Goal: Information Seeking & Learning: Check status

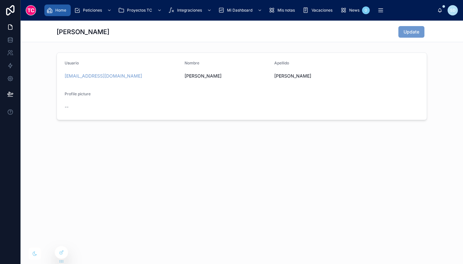
click at [60, 9] on span "Home" at bounding box center [60, 10] width 11 height 5
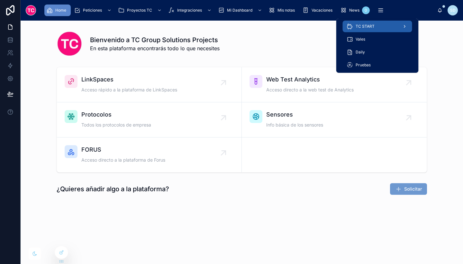
click at [374, 27] on span "TC START" at bounding box center [365, 26] width 19 height 5
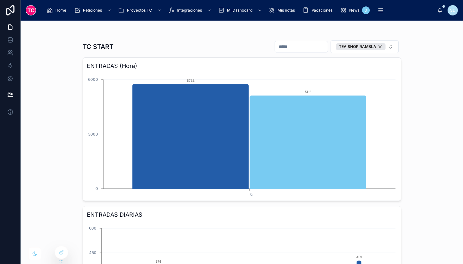
click at [434, 78] on div "TC START TEA SHOP RAMBLA ENTRADAS (Hora) 0 0 3000 6000 5733 5112 ENTRADAS DIARI…" at bounding box center [242, 142] width 443 height 243
click at [61, 251] on icon at bounding box center [61, 252] width 5 height 5
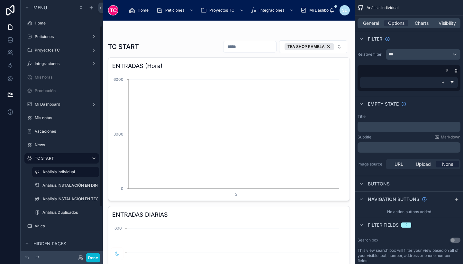
scroll to position [37, 0]
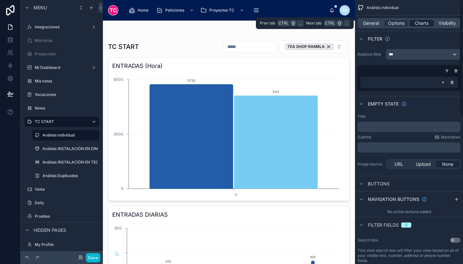
click at [425, 24] on span "Charts" at bounding box center [422, 23] width 14 height 6
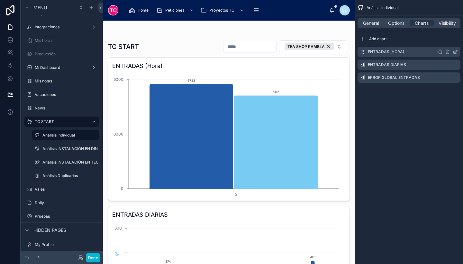
click at [456, 51] on icon "scrollable content" at bounding box center [456, 51] width 3 height 3
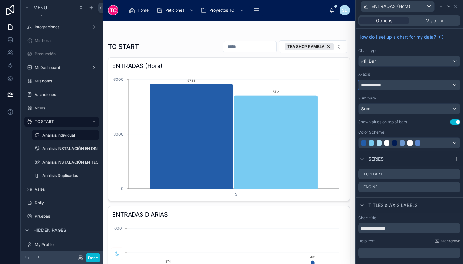
click at [413, 87] on div "**********" at bounding box center [410, 85] width 102 height 10
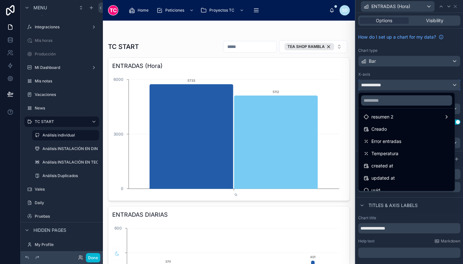
scroll to position [131, 0]
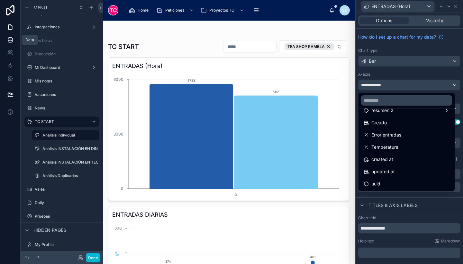
click at [6, 38] on link at bounding box center [10, 39] width 20 height 13
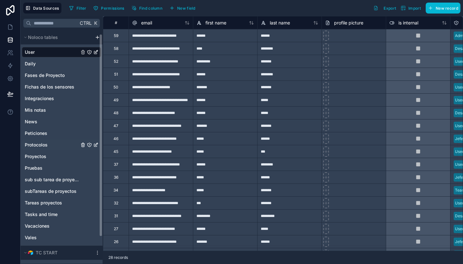
scroll to position [35, 0]
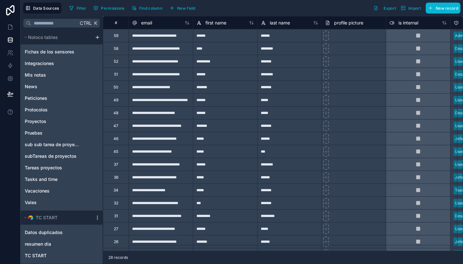
click at [97, 216] on icon "scrollable content" at bounding box center [97, 216] width 0 height 0
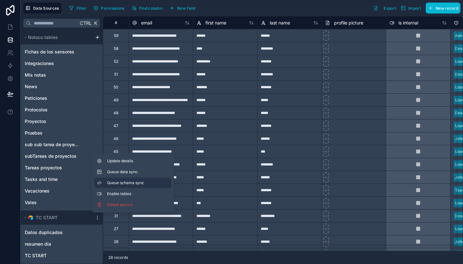
click at [143, 184] on span "Queue schema sync" at bounding box center [130, 182] width 46 height 5
click at [139, 174] on span "Queue data sync" at bounding box center [130, 171] width 46 height 5
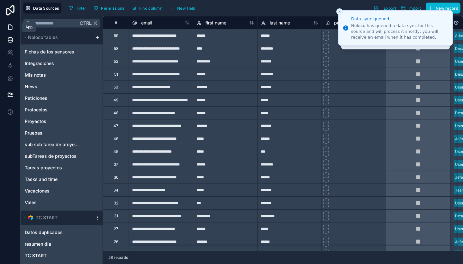
click at [10, 27] on icon at bounding box center [10, 27] width 6 height 6
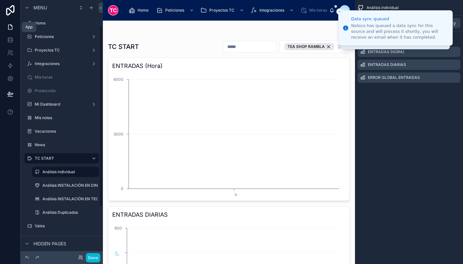
scroll to position [37, 0]
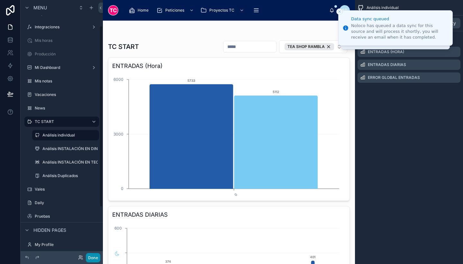
click at [100, 257] on button "Done" at bounding box center [93, 257] width 14 height 9
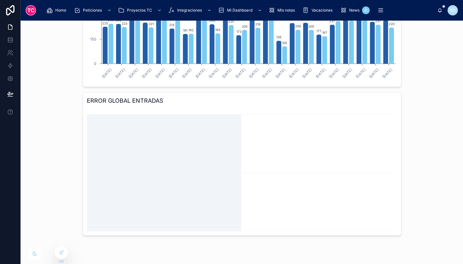
scroll to position [0, 0]
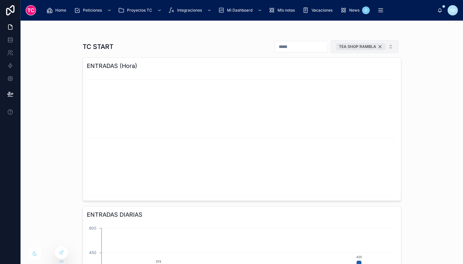
click at [379, 46] on div "TEA SHOP RAMBLA" at bounding box center [361, 46] width 50 height 7
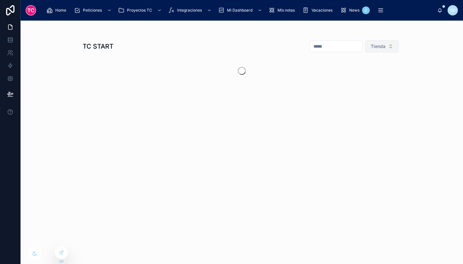
click at [382, 43] on span "Tienda" at bounding box center [378, 46] width 15 height 6
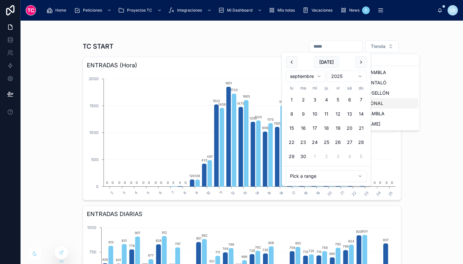
click at [335, 49] on input "text" at bounding box center [336, 46] width 53 height 9
click at [290, 111] on button "8" at bounding box center [292, 114] width 12 height 12
type input "**********"
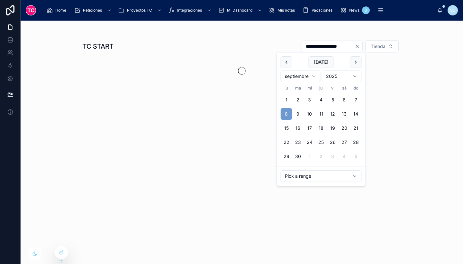
click at [280, 113] on div "Today septiembre 2025 lu ma mi ju vi sá do 1 2 3 4 5 6 7 8 9 10 11 12 13 14 15 …" at bounding box center [321, 109] width 89 height 114
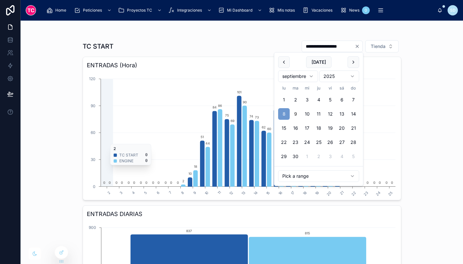
click at [391, 92] on icon "2 3 4 5 6 7 8 9 10 11 12 13 14 15 16 17 18 19 20 21 22 23 24 25 0 30 60 90 120 …" at bounding box center [242, 134] width 310 height 124
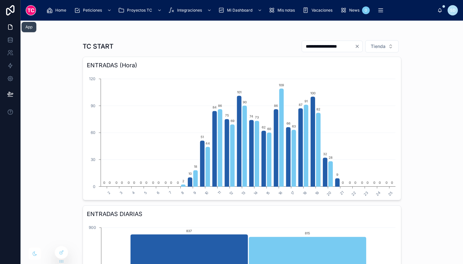
click at [7, 25] on icon at bounding box center [10, 27] width 6 height 6
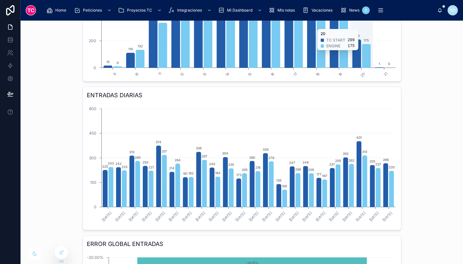
scroll to position [118, 0]
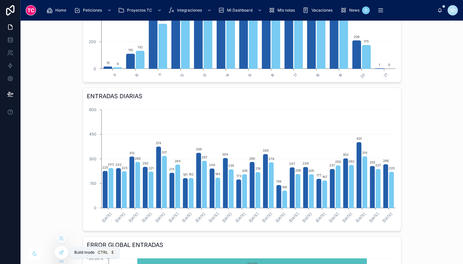
click at [61, 252] on icon at bounding box center [62, 251] width 3 height 3
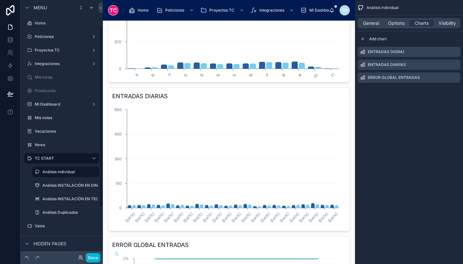
scroll to position [37, 0]
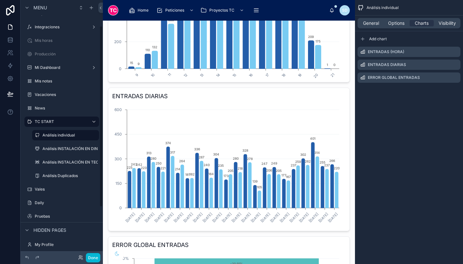
click at [267, 135] on div at bounding box center [229, 151] width 252 height 498
click at [455, 64] on icon "scrollable content" at bounding box center [455, 64] width 5 height 5
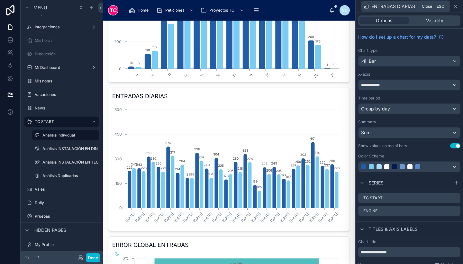
click at [456, 6] on icon at bounding box center [455, 6] width 5 height 5
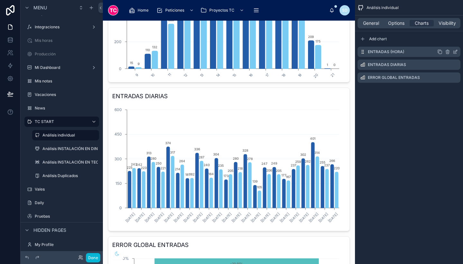
click at [453, 51] on icon "scrollable content" at bounding box center [455, 51] width 5 height 5
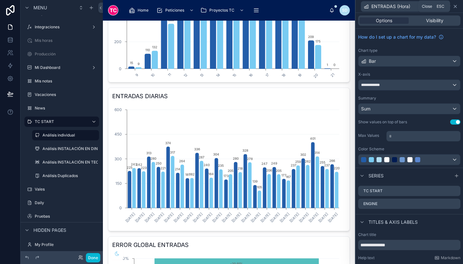
click at [455, 7] on icon at bounding box center [455, 6] width 3 height 3
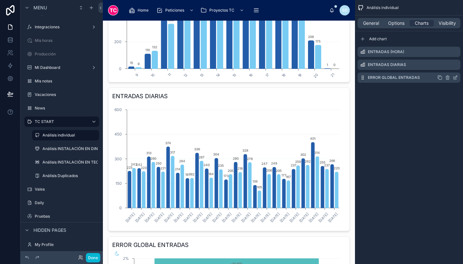
click at [456, 77] on icon "scrollable content" at bounding box center [455, 77] width 5 height 5
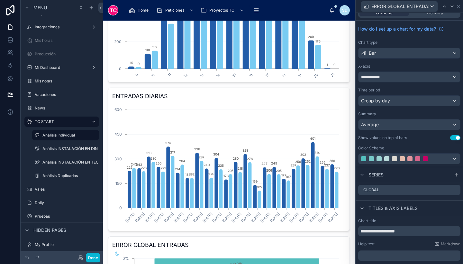
scroll to position [0, 0]
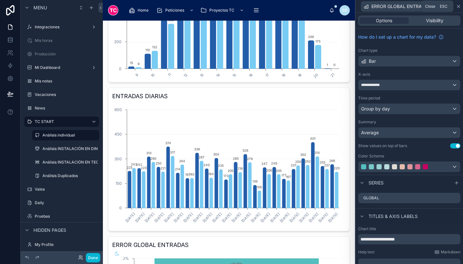
click at [458, 4] on icon at bounding box center [458, 6] width 5 height 5
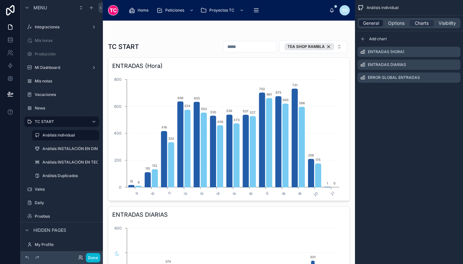
click at [375, 24] on span "General" at bounding box center [371, 23] width 16 height 6
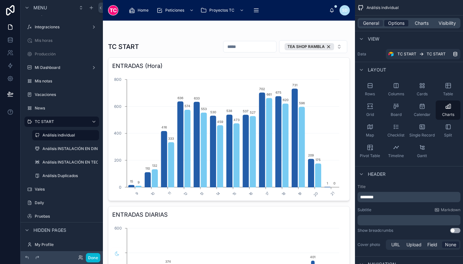
click at [393, 21] on span "Options" at bounding box center [396, 23] width 16 height 6
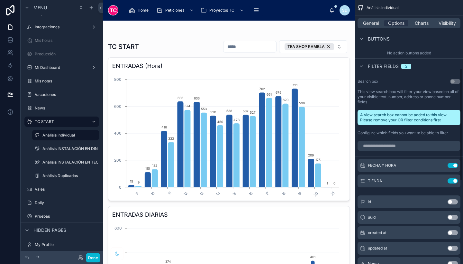
scroll to position [160, 0]
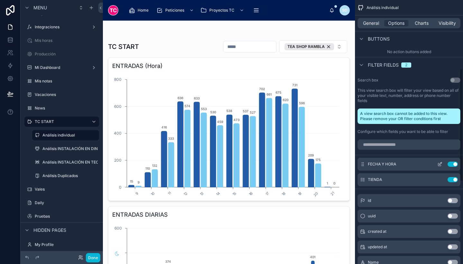
click at [441, 164] on icon "scrollable content" at bounding box center [440, 163] width 3 height 3
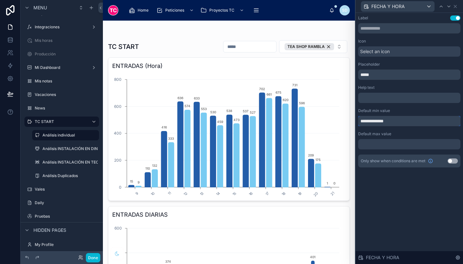
drag, startPoint x: 403, startPoint y: 122, endPoint x: 358, endPoint y: 119, distance: 45.5
click at [358, 119] on div "**********" at bounding box center [409, 98] width 107 height 170
click at [457, 7] on icon at bounding box center [455, 6] width 5 height 5
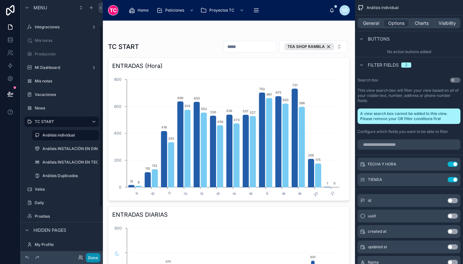
click at [95, 254] on button "Done" at bounding box center [93, 257] width 14 height 9
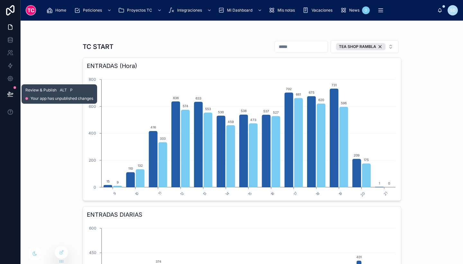
click at [5, 98] on button at bounding box center [10, 94] width 14 height 18
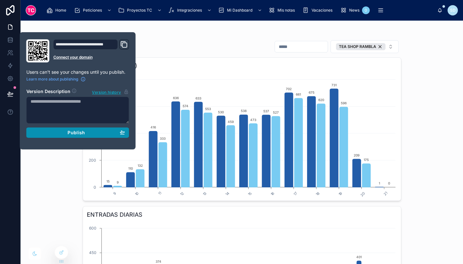
click at [127, 130] on button "Publish" at bounding box center [77, 132] width 103 height 10
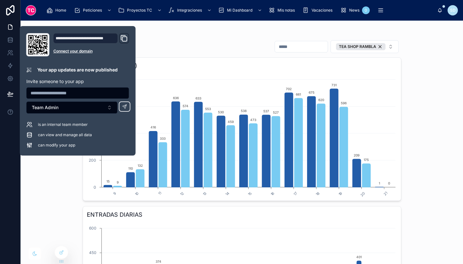
click at [432, 74] on div "TC START TEA SHOP RAMBLA ENTRADAS (Hora) 9 10 11 12 13 14 15 16 17 18 19 20 21 …" at bounding box center [242, 142] width 443 height 243
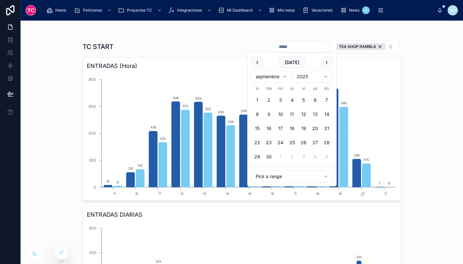
click at [295, 46] on input "text" at bounding box center [301, 46] width 53 height 9
click at [268, 129] on button "16" at bounding box center [269, 129] width 12 height 12
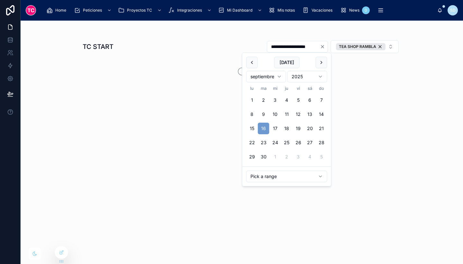
click at [260, 125] on button "16" at bounding box center [264, 129] width 12 height 12
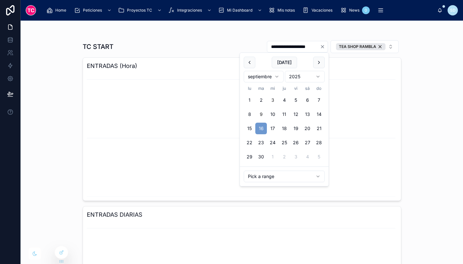
click at [274, 97] on button "3" at bounding box center [273, 100] width 12 height 12
type input "**********"
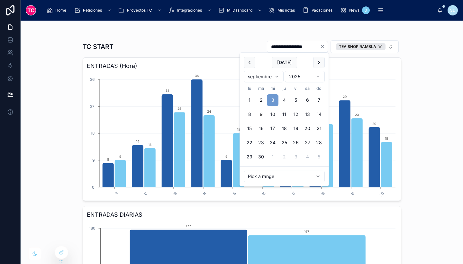
click at [431, 66] on div "**********" at bounding box center [242, 142] width 443 height 243
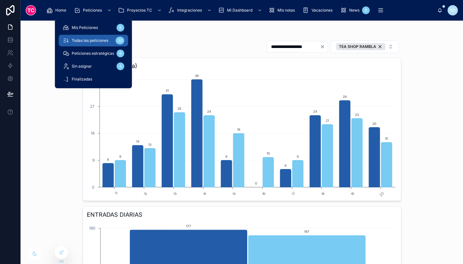
click at [91, 38] on span "Todas las peticiones" at bounding box center [90, 40] width 37 height 5
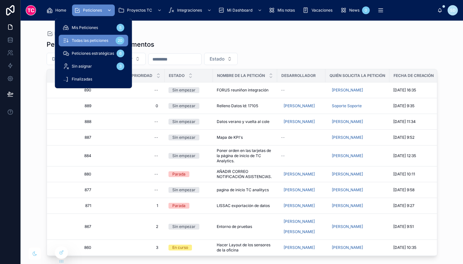
click at [90, 11] on span "Peticiones" at bounding box center [92, 10] width 19 height 5
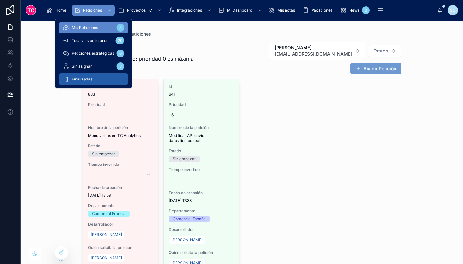
click at [95, 78] on div "Finalizadas" at bounding box center [94, 79] width 62 height 10
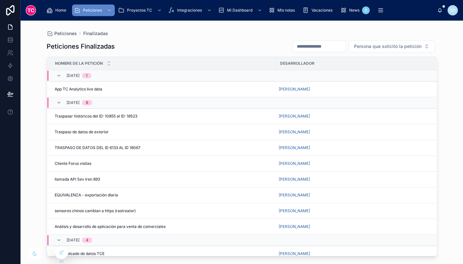
click at [325, 47] on input "text" at bounding box center [319, 46] width 53 height 9
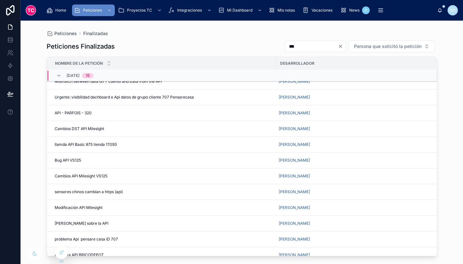
scroll to position [161, 0]
type input "***"
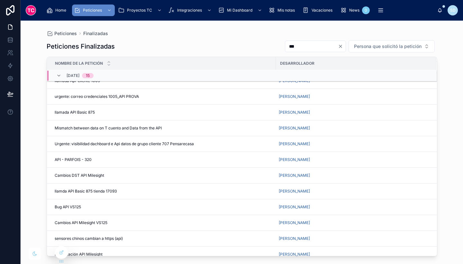
scroll to position [0, 0]
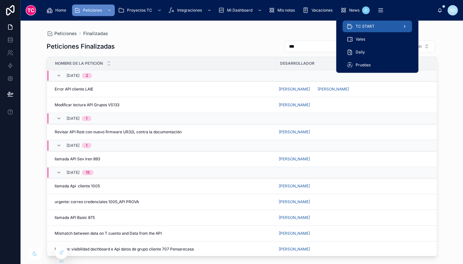
click at [374, 28] on div "TC START" at bounding box center [378, 26] width 62 height 10
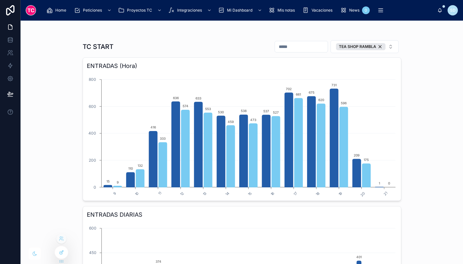
click at [61, 253] on icon at bounding box center [62, 251] width 3 height 3
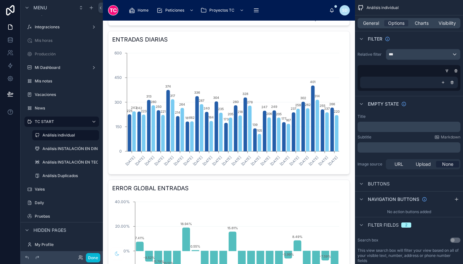
scroll to position [263, 0]
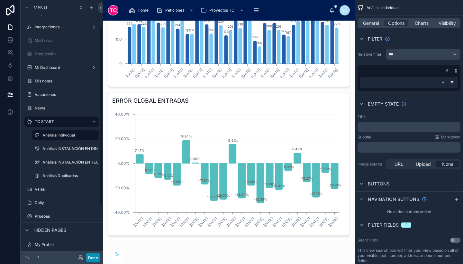
click at [88, 261] on button "Done" at bounding box center [93, 257] width 14 height 9
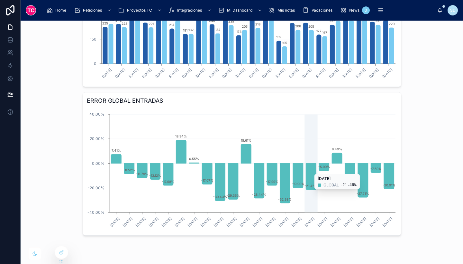
scroll to position [0, 0]
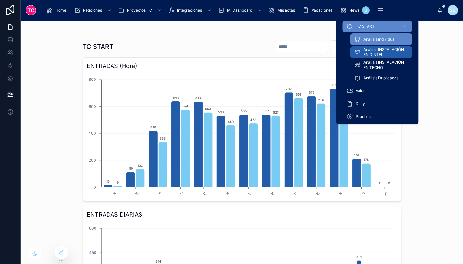
click at [381, 53] on span "Análisis INSTALACIÓN EN DINTEL" at bounding box center [385, 52] width 42 height 10
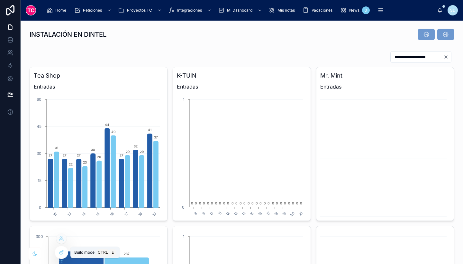
click at [59, 253] on icon at bounding box center [61, 252] width 5 height 5
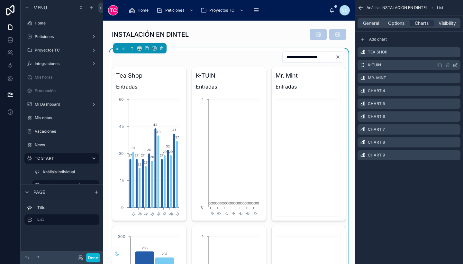
click at [456, 65] on icon "scrollable content" at bounding box center [455, 64] width 5 height 5
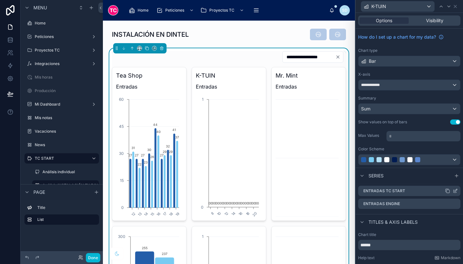
click at [453, 189] on icon at bounding box center [455, 190] width 5 height 5
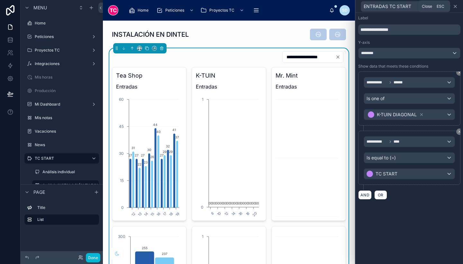
click at [455, 7] on icon at bounding box center [455, 6] width 5 height 5
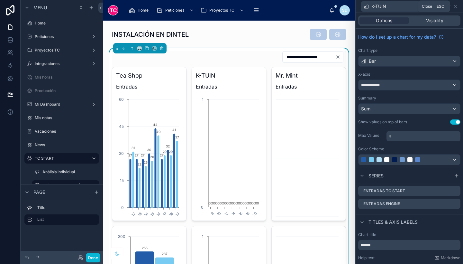
click at [455, 7] on icon at bounding box center [455, 6] width 5 height 5
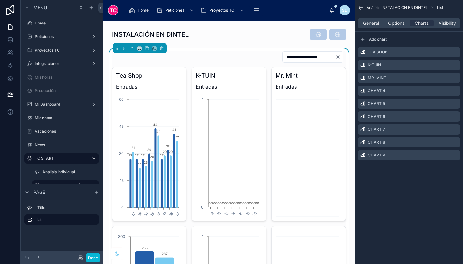
click at [361, 6] on icon "scrollable content" at bounding box center [361, 8] width 6 height 6
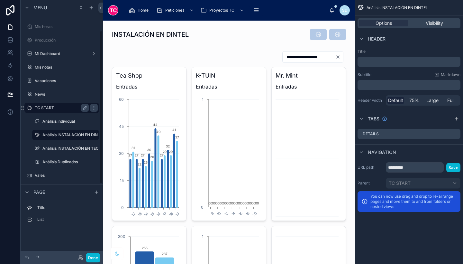
scroll to position [61, 0]
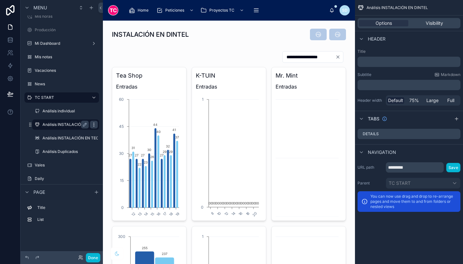
click at [96, 123] on icon "scrollable content" at bounding box center [93, 124] width 5 height 5
click at [436, 24] on span "Visibility" at bounding box center [434, 23] width 17 height 6
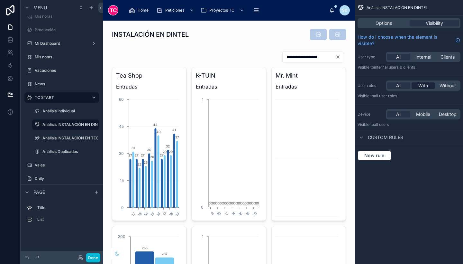
click at [423, 84] on span "With" at bounding box center [424, 85] width 10 height 6
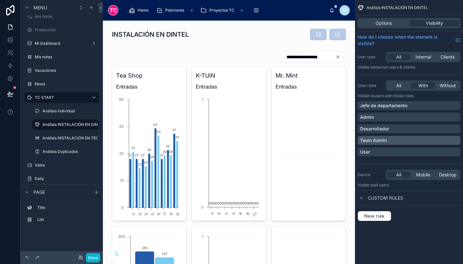
click at [396, 140] on div "Team Admin" at bounding box center [409, 140] width 98 height 6
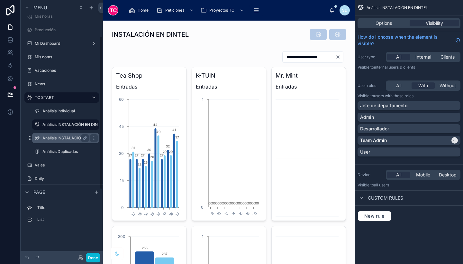
click at [69, 138] on label "Análisis INSTALACIÓN EN TECHO" at bounding box center [73, 137] width 62 height 5
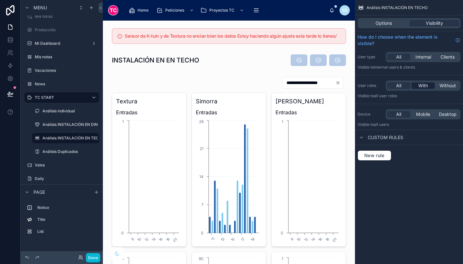
click at [420, 86] on span "With" at bounding box center [424, 85] width 10 height 6
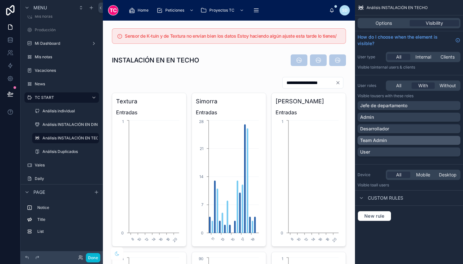
click at [394, 143] on div "Team Admin" at bounding box center [409, 140] width 98 height 6
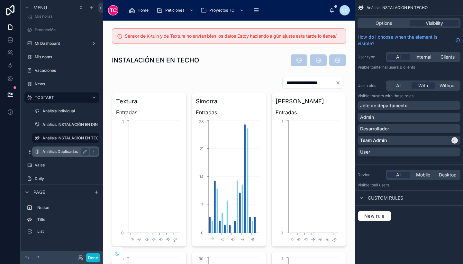
click at [72, 152] on label "Análisis Duplicados" at bounding box center [64, 151] width 44 height 5
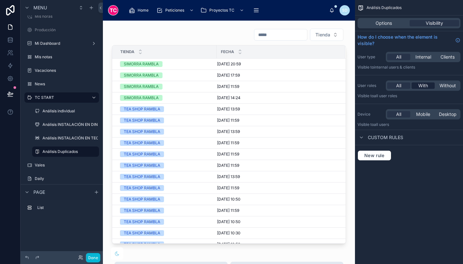
click at [422, 86] on span "With" at bounding box center [424, 85] width 10 height 6
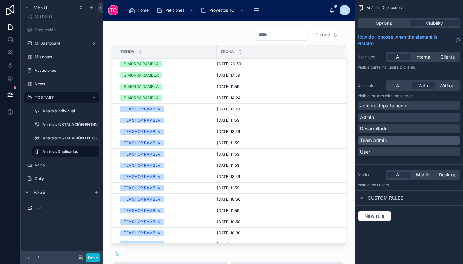
click at [401, 141] on div "Team Admin" at bounding box center [409, 140] width 98 height 6
click at [91, 254] on button "Done" at bounding box center [93, 257] width 14 height 9
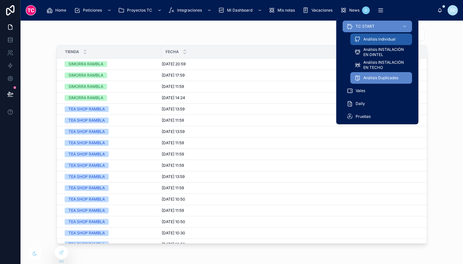
click at [382, 38] on span "Análisis individual" at bounding box center [380, 39] width 32 height 5
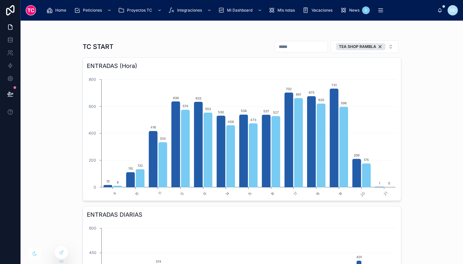
click at [438, 158] on div "TC START TEA SHOP RAMBLA ENTRADAS (Hora) 9 10 11 12 13 14 15 16 17 18 19 20 21 …" at bounding box center [242, 142] width 443 height 243
click at [61, 253] on icon at bounding box center [62, 251] width 3 height 3
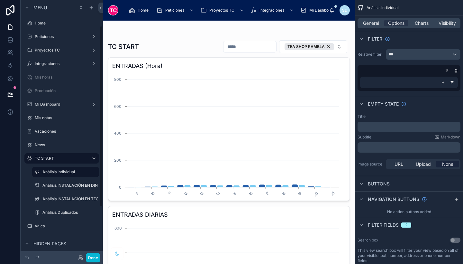
scroll to position [37, 0]
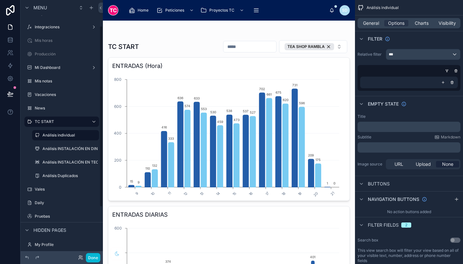
click at [427, 23] on span "Charts" at bounding box center [422, 23] width 14 height 6
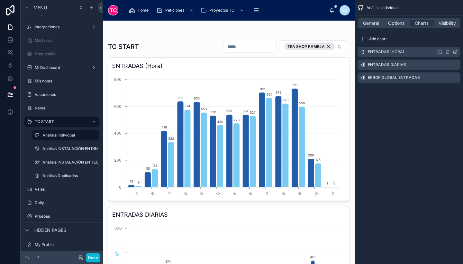
click at [441, 51] on icon "scrollable content" at bounding box center [440, 51] width 5 height 5
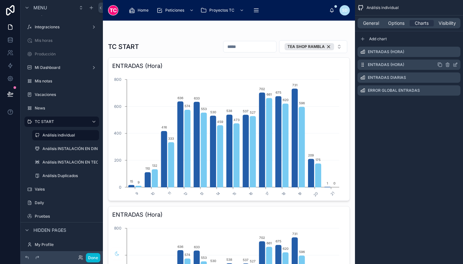
click at [455, 65] on icon "scrollable content" at bounding box center [456, 64] width 3 height 3
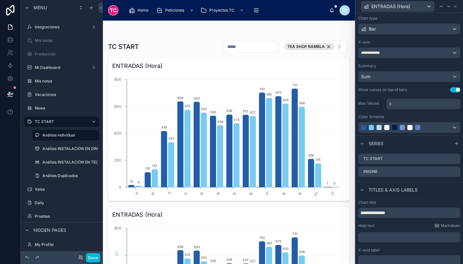
scroll to position [34, 0]
drag, startPoint x: 390, startPoint y: 209, endPoint x: 397, endPoint y: 210, distance: 7.4
click at [397, 210] on input "**********" at bounding box center [409, 211] width 102 height 10
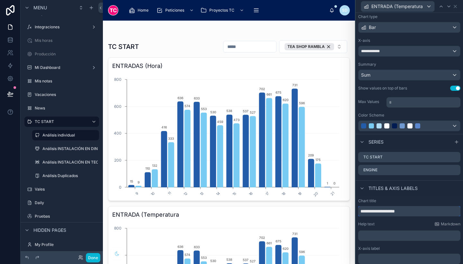
scroll to position [81, 0]
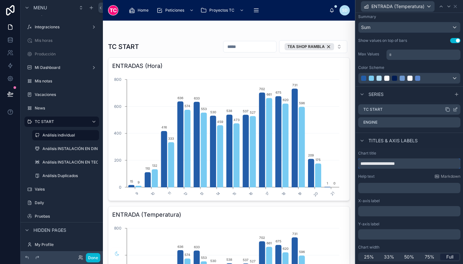
type input "**********"
click at [453, 109] on icon at bounding box center [455, 109] width 5 height 5
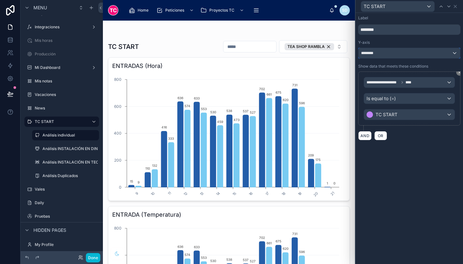
click at [421, 58] on div "********" at bounding box center [410, 53] width 102 height 10
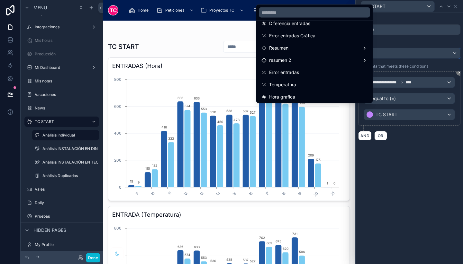
scroll to position [46, 0]
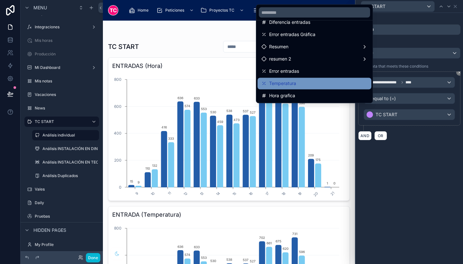
click at [305, 82] on div "Temperatura" at bounding box center [315, 84] width 106 height 8
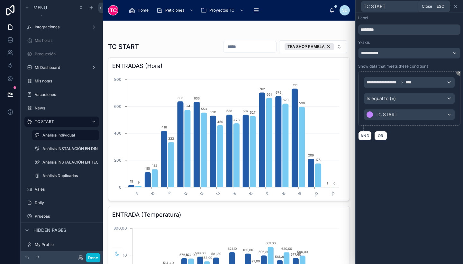
click at [458, 4] on icon at bounding box center [455, 6] width 5 height 5
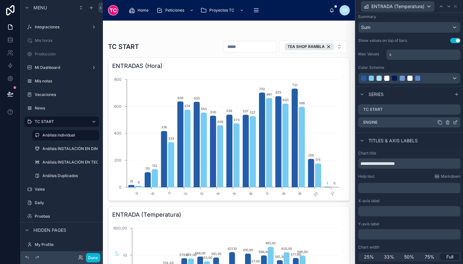
click at [453, 122] on icon at bounding box center [455, 122] width 5 height 5
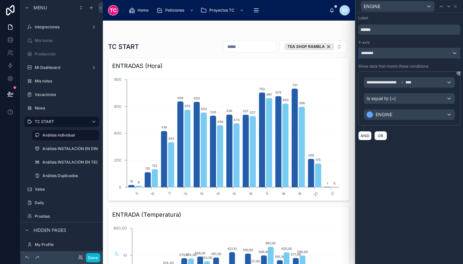
click at [419, 54] on div "********" at bounding box center [410, 53] width 102 height 10
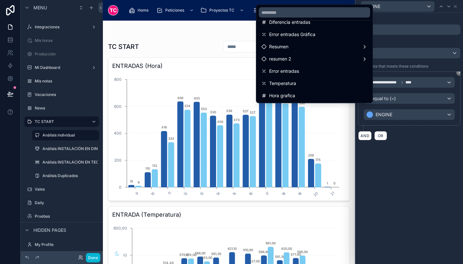
drag, startPoint x: 403, startPoint y: 151, endPoint x: 457, endPoint y: 7, distance: 153.7
click at [457, 7] on div at bounding box center [409, 132] width 107 height 264
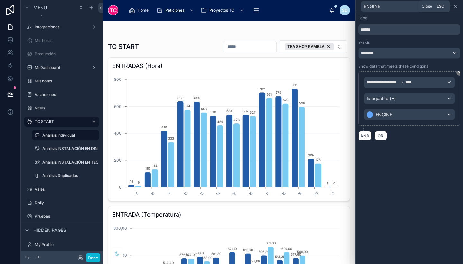
click at [457, 7] on icon at bounding box center [455, 6] width 5 height 5
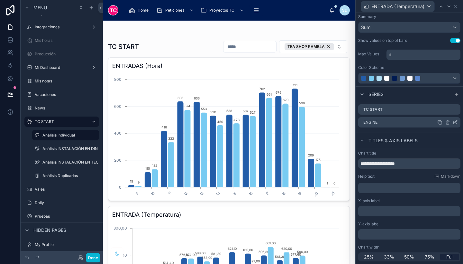
click at [446, 121] on icon at bounding box center [447, 122] width 3 height 3
click at [446, 113] on icon at bounding box center [446, 112] width 0 height 1
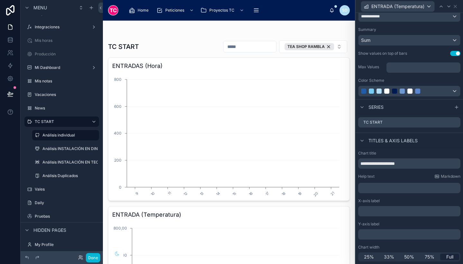
scroll to position [69, 0]
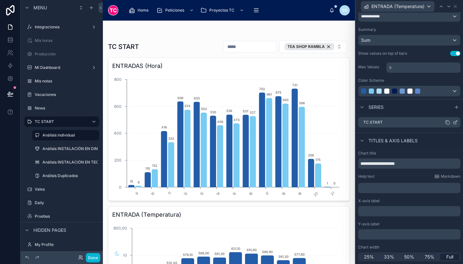
click at [454, 124] on icon at bounding box center [455, 122] width 3 height 3
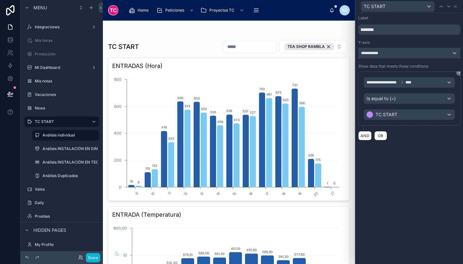
click at [398, 57] on div "**********" at bounding box center [410, 53] width 102 height 10
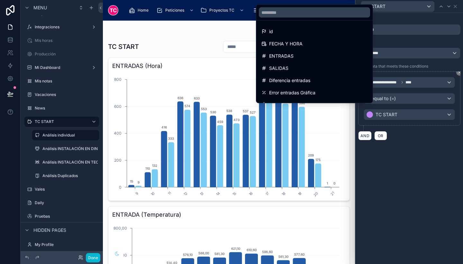
click at [396, 27] on div at bounding box center [409, 132] width 107 height 264
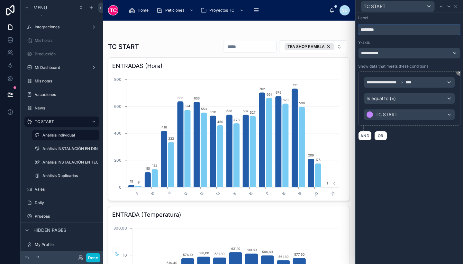
click at [396, 27] on input "********" at bounding box center [409, 29] width 102 height 10
drag, startPoint x: 396, startPoint y: 27, endPoint x: 351, endPoint y: 26, distance: 45.4
click at [351, 26] on div "**********" at bounding box center [231, 132] width 463 height 264
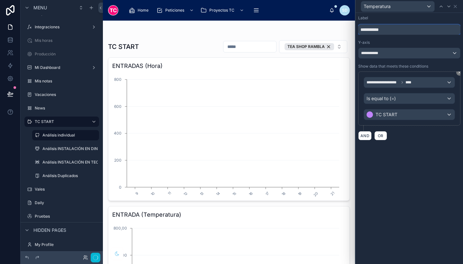
type input "**********"
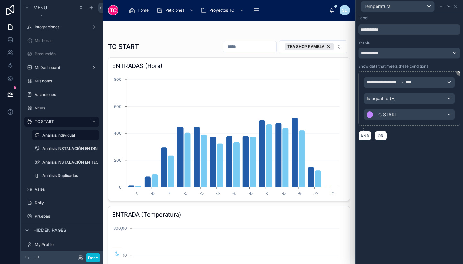
click at [438, 139] on div "AND OR" at bounding box center [409, 136] width 102 height 10
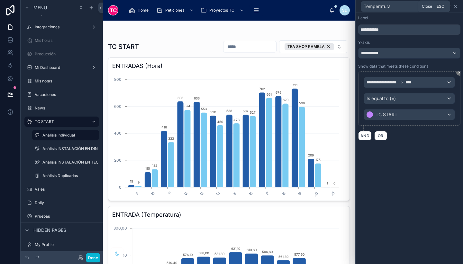
click at [457, 6] on icon at bounding box center [455, 6] width 5 height 5
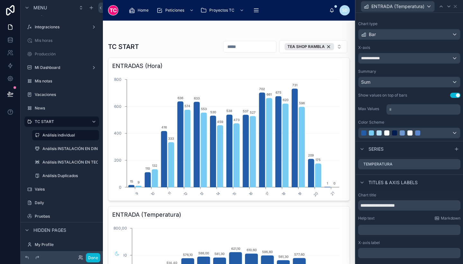
scroll to position [26, 0]
click at [393, 86] on div "Sum" at bounding box center [410, 82] width 102 height 10
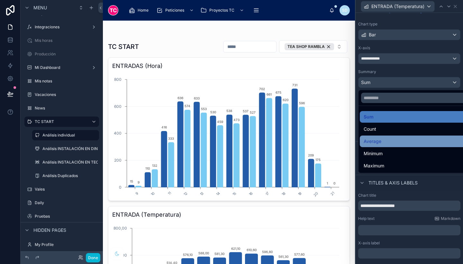
click at [392, 142] on div "Average" at bounding box center [414, 141] width 101 height 8
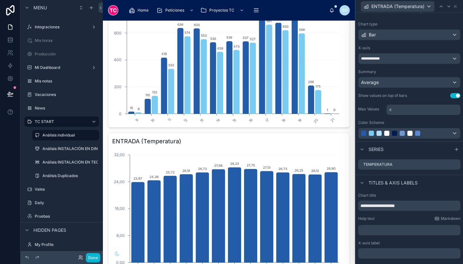
scroll to position [74, 0]
click at [399, 133] on div at bounding box center [402, 133] width 82 height 5
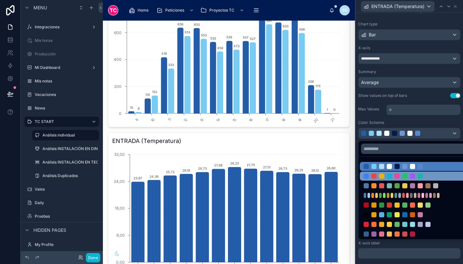
click at [397, 175] on div at bounding box center [397, 175] width 5 height 5
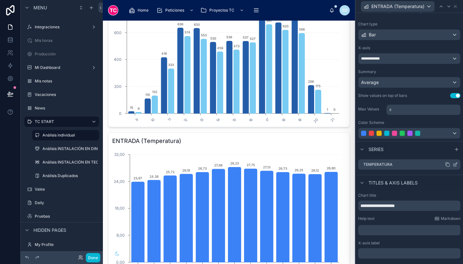
click at [399, 163] on div "Temperatura" at bounding box center [409, 164] width 102 height 10
click at [392, 165] on div "Temperatura" at bounding box center [409, 164] width 102 height 10
click at [388, 134] on div at bounding box center [386, 133] width 5 height 5
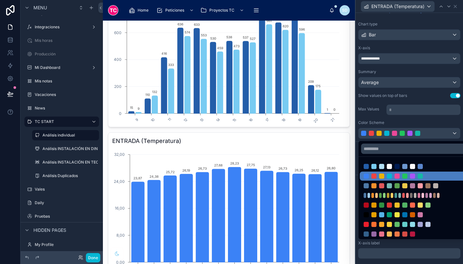
click at [388, 36] on div at bounding box center [409, 132] width 107 height 264
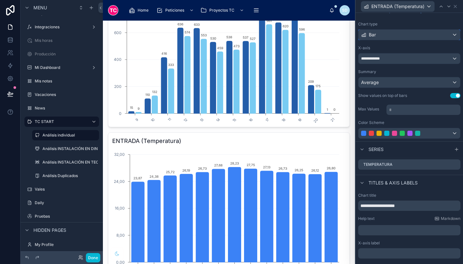
click at [388, 36] on div "Bar" at bounding box center [410, 35] width 102 height 10
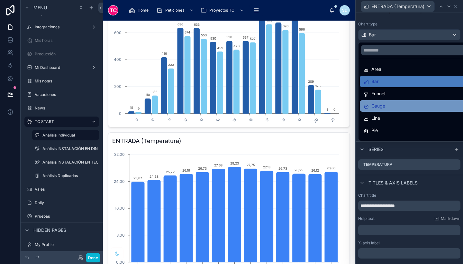
click at [381, 106] on span "Gauge" at bounding box center [379, 106] width 14 height 8
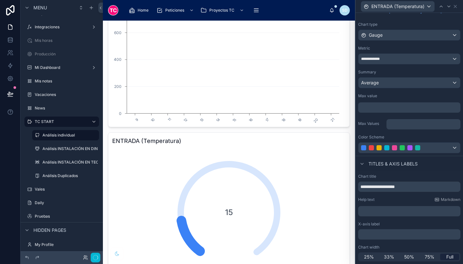
scroll to position [26, 0]
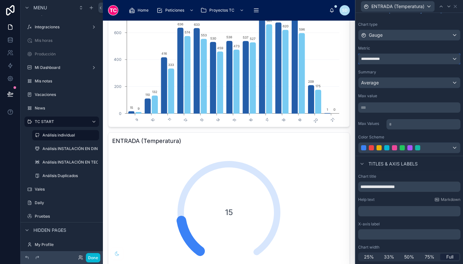
click at [380, 61] on span "**********" at bounding box center [372, 58] width 23 height 5
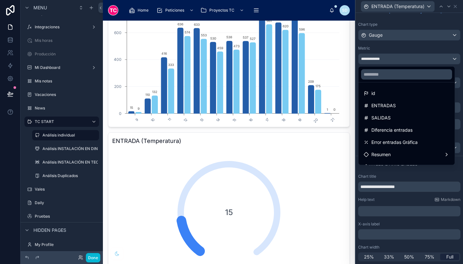
click at [390, 35] on div at bounding box center [409, 132] width 107 height 264
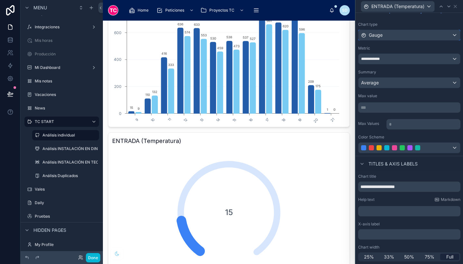
click at [390, 35] on div "Gauge" at bounding box center [410, 35] width 102 height 10
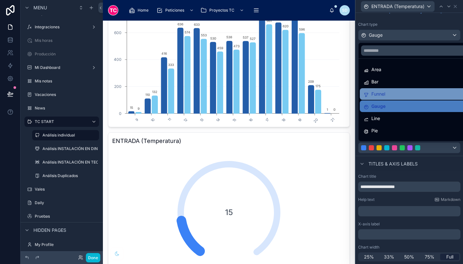
click at [382, 88] on div "Funnel" at bounding box center [414, 94] width 109 height 12
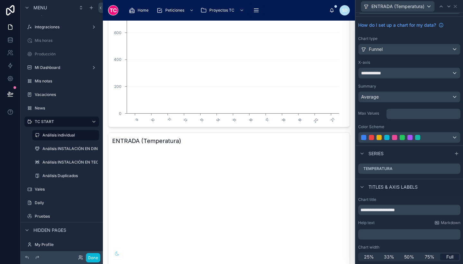
scroll to position [12, 0]
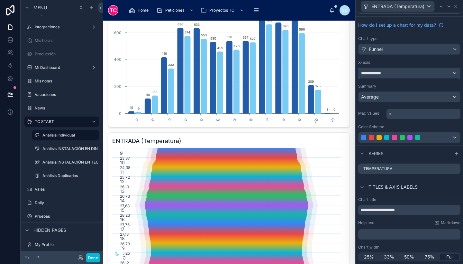
click at [388, 69] on div "**********" at bounding box center [410, 73] width 102 height 10
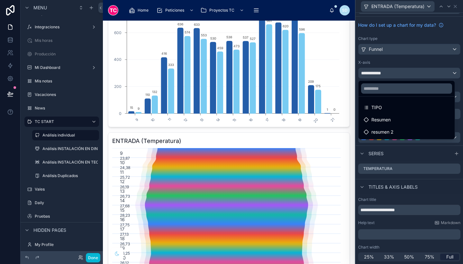
click at [384, 76] on div at bounding box center [409, 132] width 107 height 264
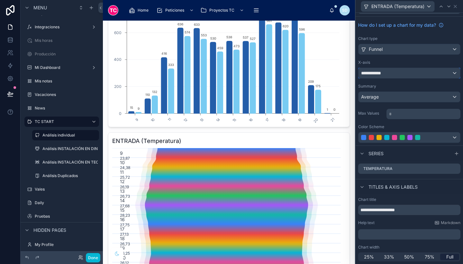
click at [384, 76] on span "**********" at bounding box center [373, 73] width 24 height 6
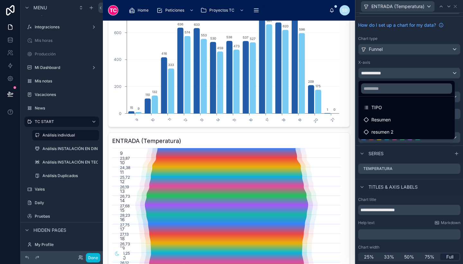
click at [382, 49] on div at bounding box center [409, 132] width 107 height 264
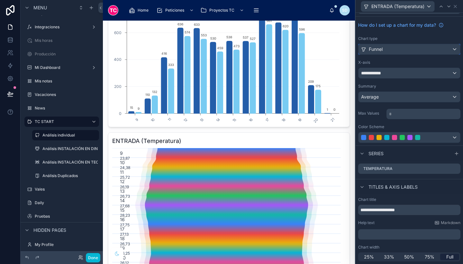
click at [382, 49] on span "Funnel" at bounding box center [376, 49] width 14 height 6
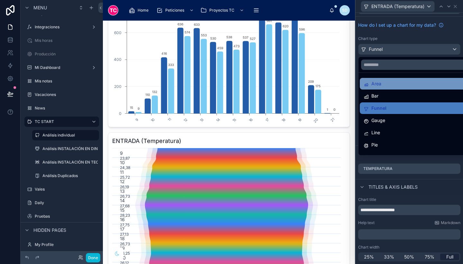
click at [380, 87] on span "Area" at bounding box center [377, 84] width 10 height 8
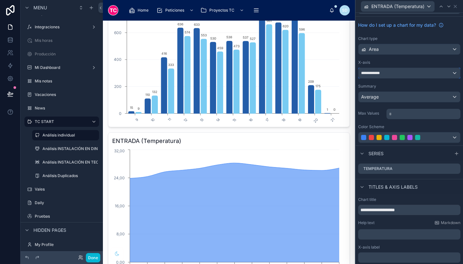
click at [409, 75] on div "**********" at bounding box center [410, 73] width 102 height 10
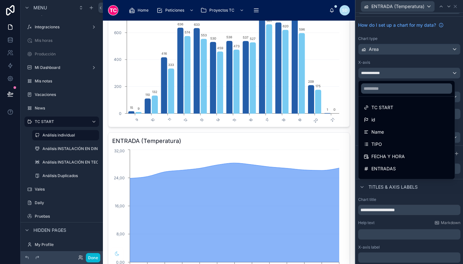
click at [397, 49] on div at bounding box center [409, 132] width 107 height 264
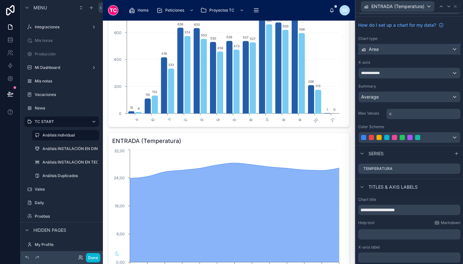
click at [397, 49] on div "Area" at bounding box center [410, 49] width 102 height 10
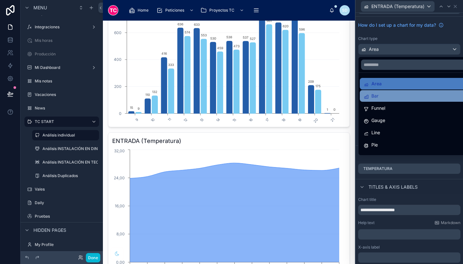
click at [388, 96] on div "Bar" at bounding box center [414, 96] width 101 height 8
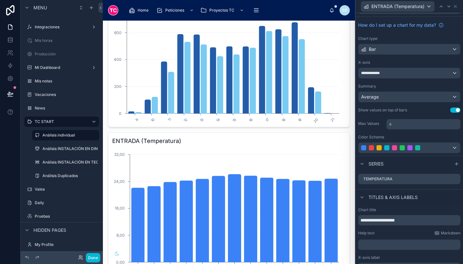
click at [390, 137] on div "Color Scheme" at bounding box center [409, 136] width 102 height 5
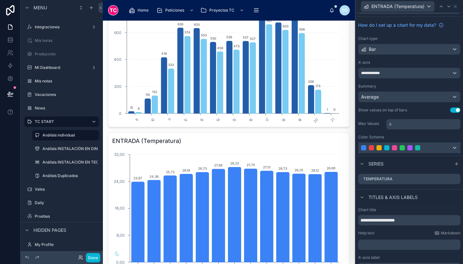
click at [391, 145] on div at bounding box center [402, 147] width 82 height 5
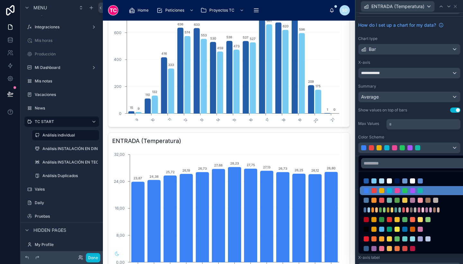
click at [372, 147] on div at bounding box center [409, 132] width 107 height 264
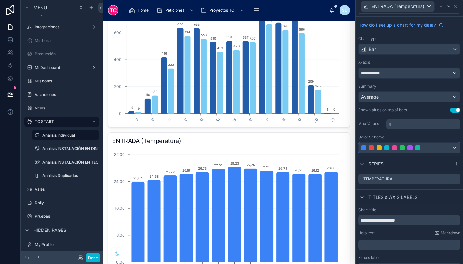
click at [372, 147] on div at bounding box center [371, 147] width 5 height 5
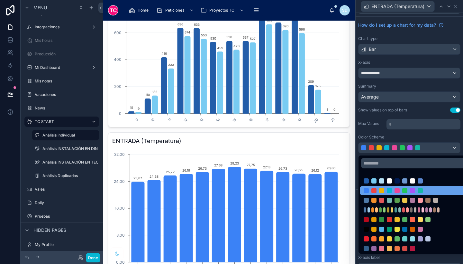
click at [374, 188] on div at bounding box center [374, 190] width 5 height 5
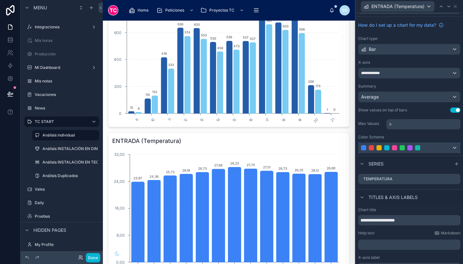
click at [387, 146] on div at bounding box center [386, 147] width 5 height 5
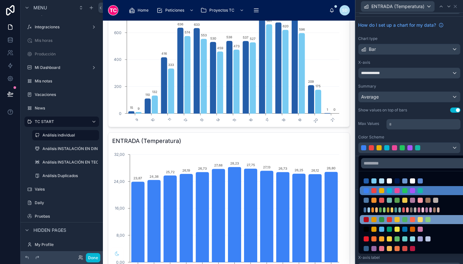
click at [381, 216] on div at bounding box center [414, 219] width 109 height 9
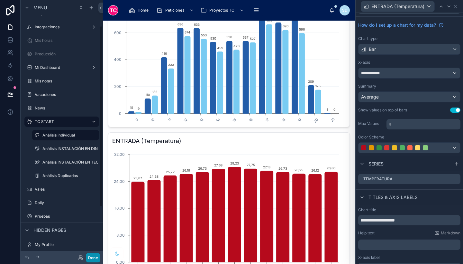
click at [95, 256] on button "Done" at bounding box center [93, 257] width 14 height 9
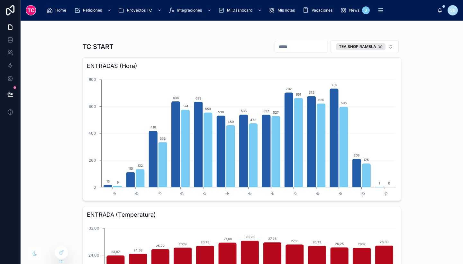
scroll to position [0, 0]
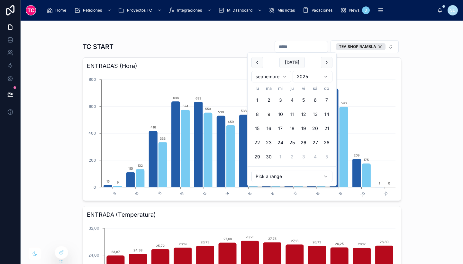
click at [302, 49] on input "text" at bounding box center [301, 46] width 53 height 9
click at [420, 83] on div "TC START TEA SHOP RAMBLA ENTRADAS (Hora) 9 10 11 12 13 14 15 16 17 18 19 20 21 …" at bounding box center [242, 142] width 443 height 243
click at [315, 47] on input "text" at bounding box center [301, 46] width 53 height 9
click at [254, 114] on button "8" at bounding box center [258, 114] width 12 height 12
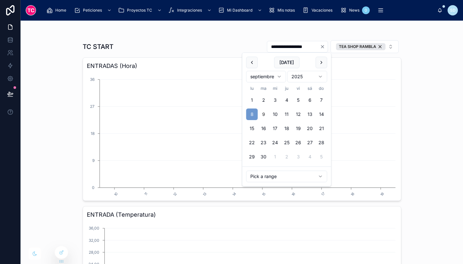
click at [423, 99] on div "**********" at bounding box center [242, 142] width 443 height 243
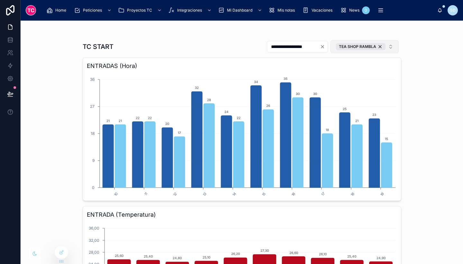
click at [346, 51] on button "TEA SHOP RAMBLA" at bounding box center [365, 46] width 68 height 13
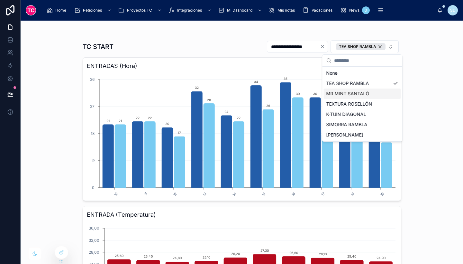
click at [352, 92] on div "MR MINT SANTALÓ" at bounding box center [362, 93] width 77 height 10
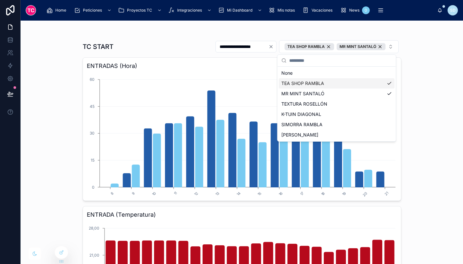
click at [350, 85] on div "TEA SHOP RAMBLA" at bounding box center [337, 83] width 116 height 10
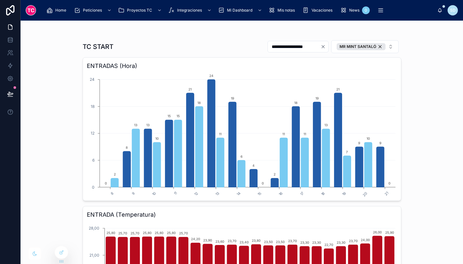
click at [431, 93] on div "**********" at bounding box center [242, 142] width 443 height 243
click at [379, 47] on div "MR MINT SANTALÓ" at bounding box center [361, 46] width 49 height 7
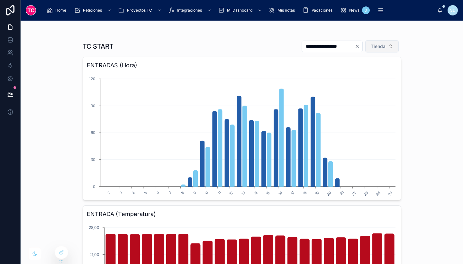
click at [372, 47] on span "Tienda" at bounding box center [378, 46] width 15 height 6
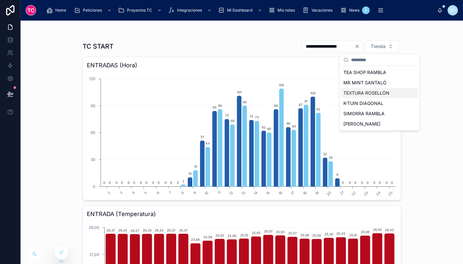
click at [370, 95] on div "TEXTURA ROSELLÓN" at bounding box center [379, 93] width 77 height 10
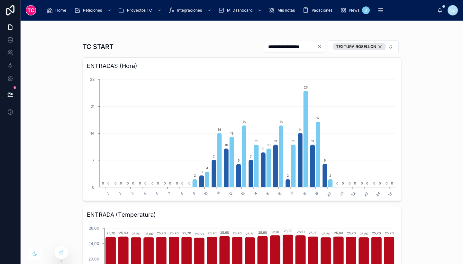
click at [418, 88] on div "**********" at bounding box center [242, 142] width 443 height 243
click at [377, 45] on div "TEXTURA ROSELLÓN" at bounding box center [359, 46] width 52 height 7
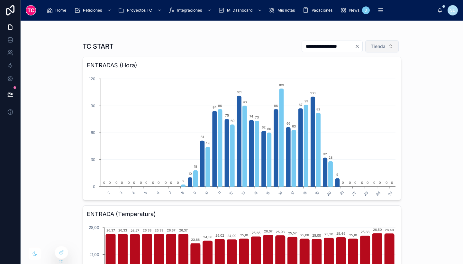
click at [373, 48] on span "Tienda" at bounding box center [378, 46] width 15 height 6
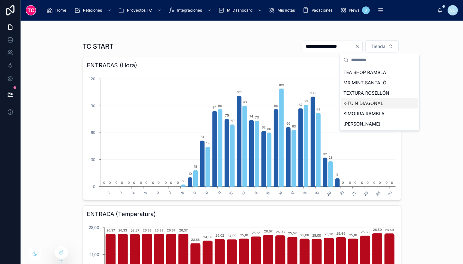
click at [364, 105] on div "K-TUIN DIAGONAL" at bounding box center [379, 103] width 77 height 10
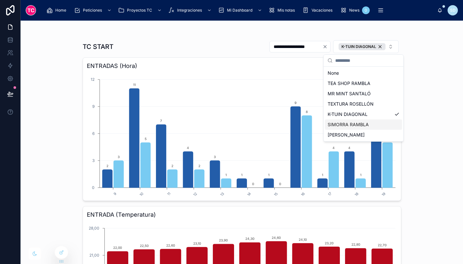
click at [378, 124] on div "SIMORRA RAMBLA" at bounding box center [363, 124] width 77 height 10
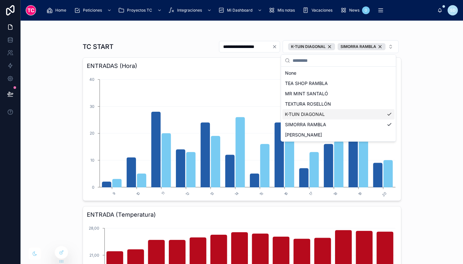
click at [375, 115] on div "K-TUIN DIAGONAL" at bounding box center [338, 114] width 112 height 10
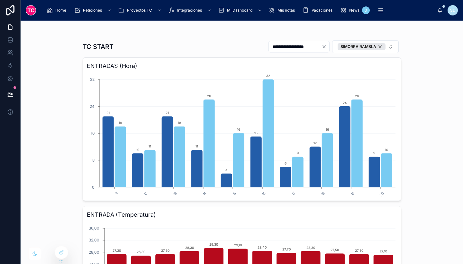
click at [445, 86] on div "**********" at bounding box center [242, 142] width 443 height 243
click at [378, 46] on div "SIMORRA RAMBLA" at bounding box center [362, 46] width 48 height 7
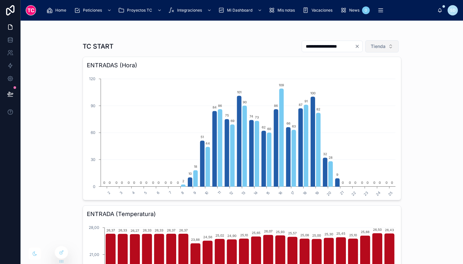
click at [375, 46] on span "Tienda" at bounding box center [378, 46] width 15 height 6
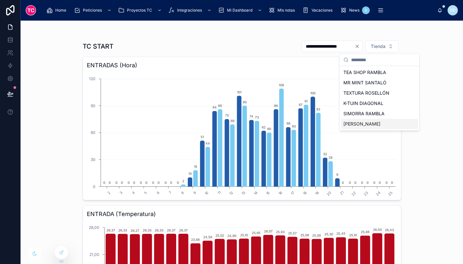
click at [365, 124] on div "LOLA RAMBLA" at bounding box center [379, 124] width 77 height 10
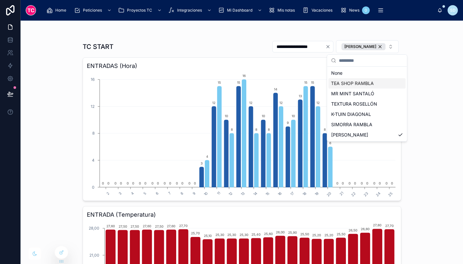
click at [422, 65] on div "**********" at bounding box center [242, 142] width 443 height 243
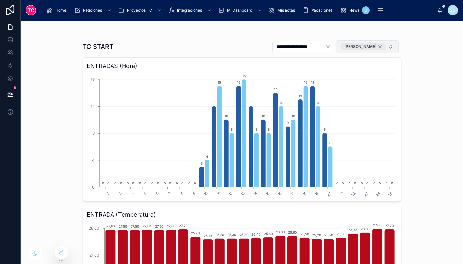
click at [378, 45] on div "LOLA RAMBLA" at bounding box center [364, 46] width 44 height 7
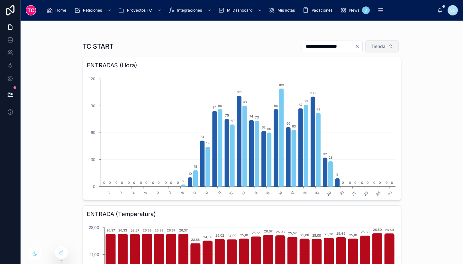
click at [374, 44] on span "Tienda" at bounding box center [378, 46] width 15 height 6
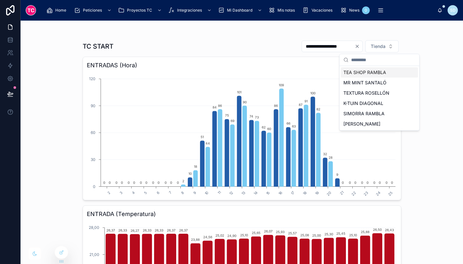
click at [360, 73] on div "TEA SHOP RAMBLA" at bounding box center [379, 72] width 77 height 10
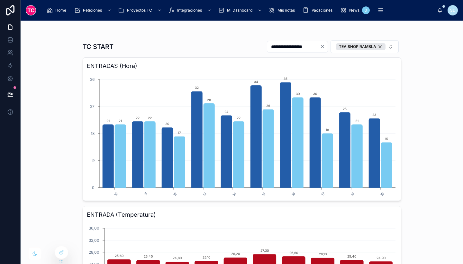
click at [408, 74] on div "**********" at bounding box center [242, 142] width 443 height 243
click at [379, 45] on div "TEA SHOP RAMBLA" at bounding box center [361, 46] width 50 height 7
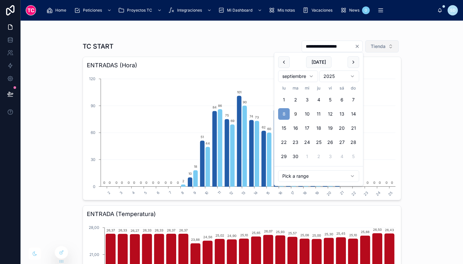
click at [331, 48] on input "**********" at bounding box center [328, 46] width 53 height 9
click at [288, 65] on button at bounding box center [284, 62] width 12 height 12
click at [286, 142] on button "18" at bounding box center [284, 142] width 12 height 12
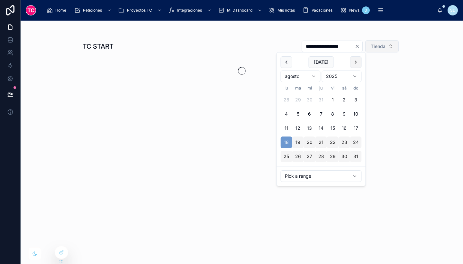
click at [356, 63] on button at bounding box center [356, 62] width 12 height 12
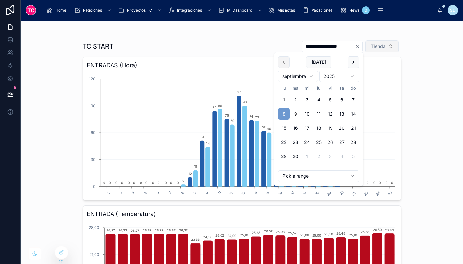
click at [283, 65] on button at bounding box center [284, 62] width 12 height 12
click at [286, 142] on button "18" at bounding box center [284, 142] width 12 height 12
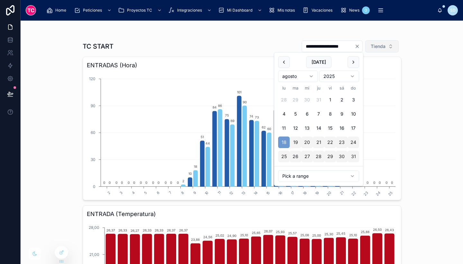
click at [405, 58] on div "**********" at bounding box center [242, 142] width 443 height 243
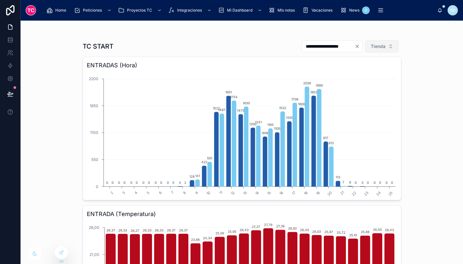
click at [380, 49] on span "Tienda" at bounding box center [378, 46] width 15 height 6
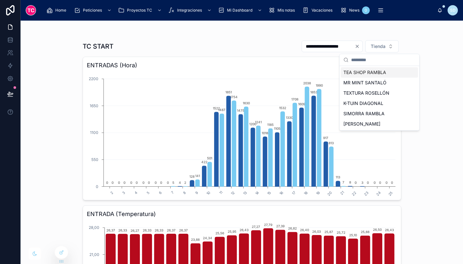
click at [368, 72] on div "TEA SHOP RAMBLA" at bounding box center [379, 72] width 77 height 10
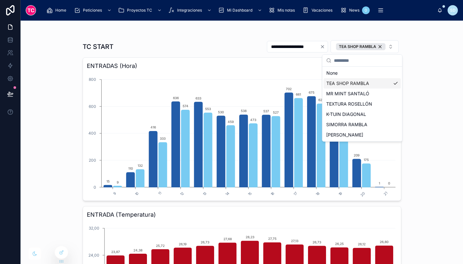
click at [422, 90] on div "**********" at bounding box center [242, 142] width 443 height 243
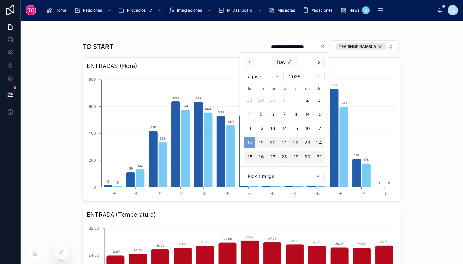
click at [294, 44] on input "**********" at bounding box center [293, 46] width 53 height 9
click at [378, 44] on div "TEA SHOP RAMBLA" at bounding box center [361, 46] width 50 height 7
click at [378, 47] on span "TEA SHOP RAMBLA" at bounding box center [361, 46] width 50 height 7
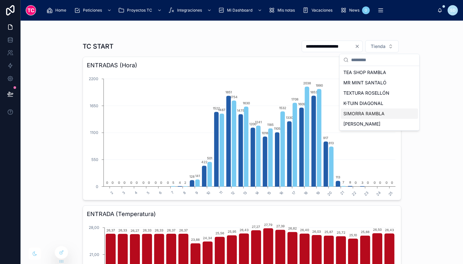
click at [374, 116] on div "SIMORRA RAMBLA" at bounding box center [379, 113] width 77 height 10
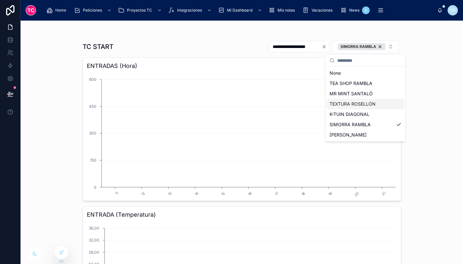
click at [436, 97] on div "**********" at bounding box center [242, 142] width 443 height 243
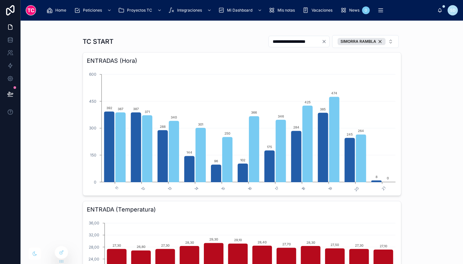
scroll to position [5, 0]
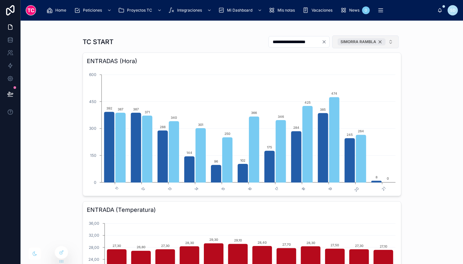
click at [378, 42] on div "SIMORRA RAMBLA" at bounding box center [362, 41] width 48 height 7
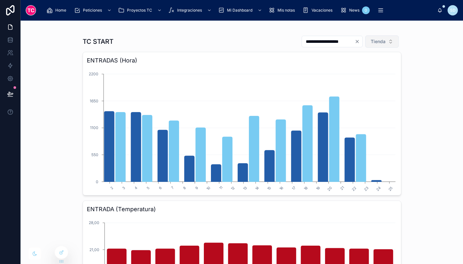
click at [377, 40] on span "Tienda" at bounding box center [378, 41] width 15 height 6
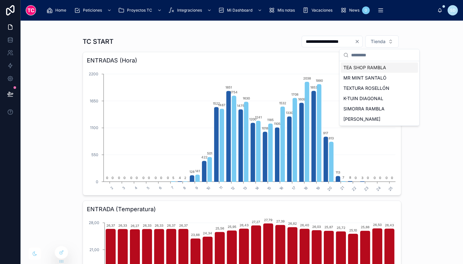
click at [373, 66] on div "TEA SHOP RAMBLA" at bounding box center [379, 67] width 77 height 10
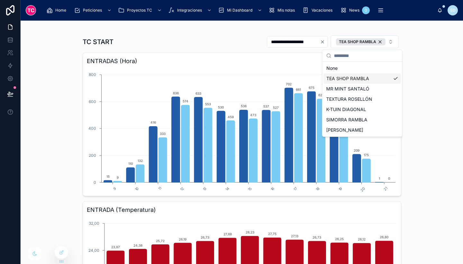
click at [436, 70] on div "**********" at bounding box center [242, 142] width 443 height 243
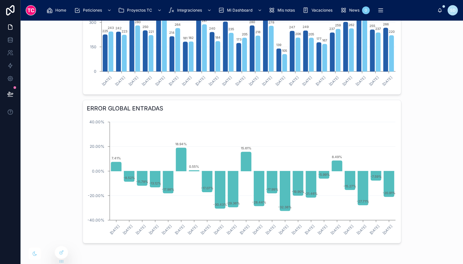
scroll to position [411, 0]
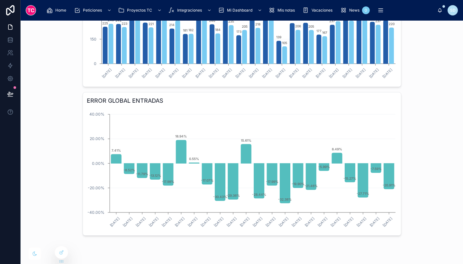
click at [409, 226] on div "**********" at bounding box center [242, 142] width 443 height 243
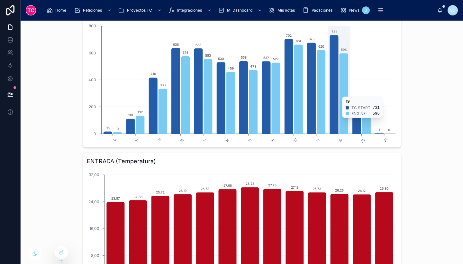
scroll to position [0, 0]
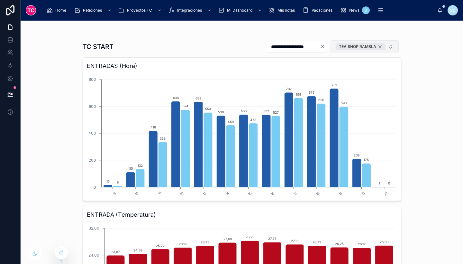
click at [378, 46] on div "TEA SHOP RAMBLA" at bounding box center [361, 46] width 50 height 7
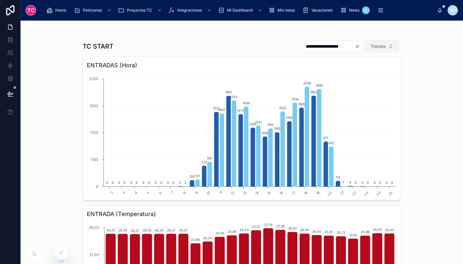
click at [373, 46] on span "Tienda" at bounding box center [378, 46] width 15 height 6
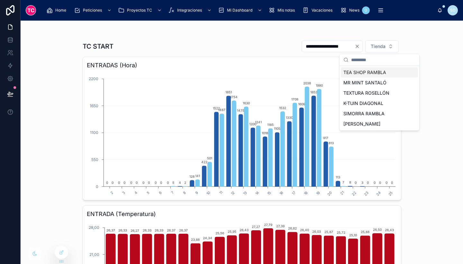
click at [364, 70] on div "TEA SHOP RAMBLA" at bounding box center [379, 72] width 77 height 10
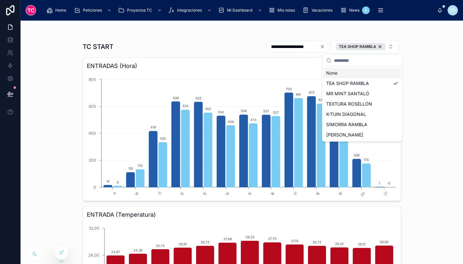
click at [321, 46] on icon "Clear" at bounding box center [322, 46] width 3 height 3
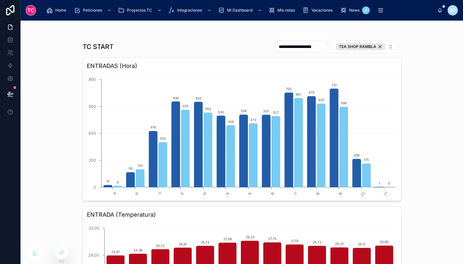
click at [298, 45] on input "**********" at bounding box center [301, 46] width 53 height 9
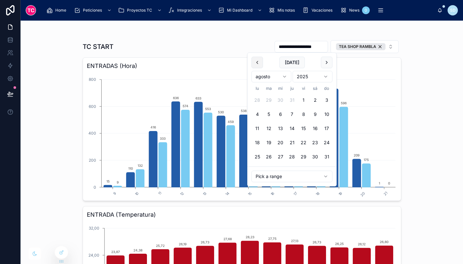
click at [256, 65] on button at bounding box center [258, 63] width 12 height 12
click at [329, 60] on button at bounding box center [327, 63] width 12 height 12
click at [253, 63] on button at bounding box center [258, 63] width 12 height 12
click at [328, 141] on button "24" at bounding box center [327, 143] width 12 height 12
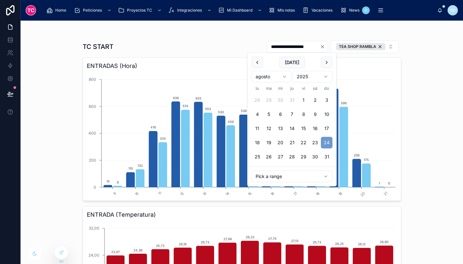
type input "**********"
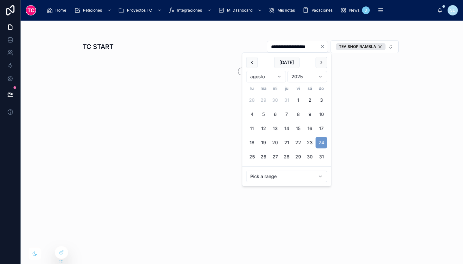
click at [422, 116] on div "**********" at bounding box center [242, 142] width 443 height 243
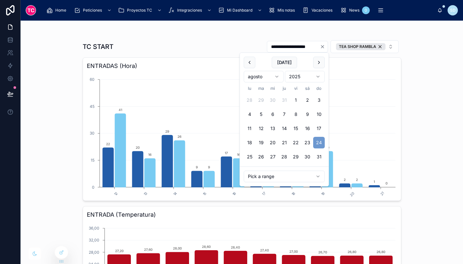
click at [311, 46] on input "**********" at bounding box center [293, 46] width 53 height 9
click at [318, 63] on button at bounding box center [319, 63] width 12 height 12
click at [261, 115] on button "9" at bounding box center [261, 114] width 12 height 12
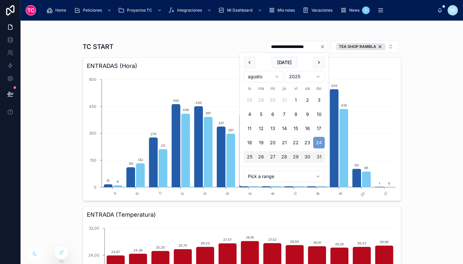
click at [251, 158] on button "25" at bounding box center [250, 157] width 12 height 12
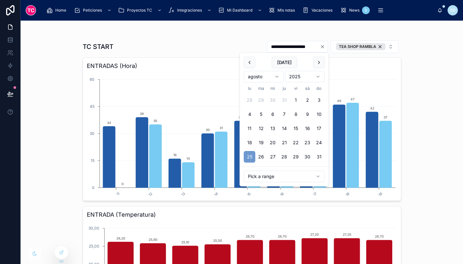
click at [408, 139] on div "**********" at bounding box center [242, 142] width 443 height 243
click at [289, 46] on input "**********" at bounding box center [293, 46] width 53 height 9
click at [320, 155] on button "31" at bounding box center [319, 157] width 12 height 12
type input "**********"
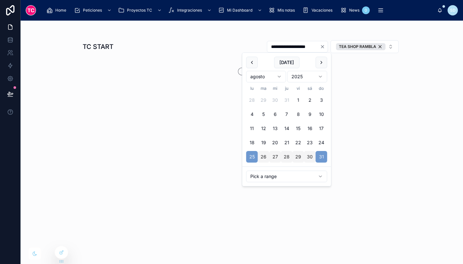
click at [363, 178] on div "**********" at bounding box center [242, 142] width 443 height 243
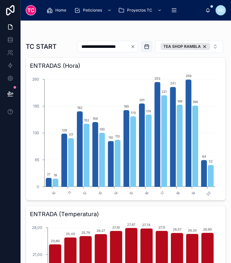
click at [135, 44] on icon "Clear" at bounding box center [132, 46] width 5 height 5
click at [107, 47] on input "text" at bounding box center [111, 46] width 53 height 9
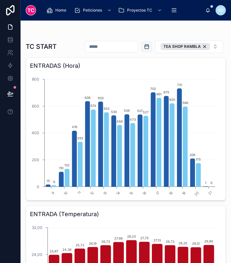
click at [142, 47] on button "Open calendar" at bounding box center [147, 47] width 12 height 12
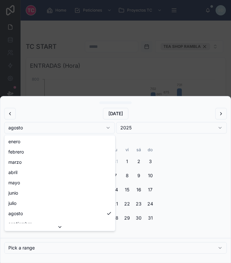
click at [104, 125] on button "agosto" at bounding box center [59, 128] width 111 height 12
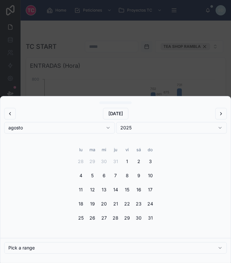
click at [205, 195] on div "Home Peticiones Proyectos TC Integraciones Mi Dashboard Mis notas Vacaciones Ne…" at bounding box center [126, 131] width 210 height 263
click at [80, 203] on button "18" at bounding box center [81, 204] width 12 height 12
type input "**********"
click at [154, 63] on div at bounding box center [115, 131] width 231 height 263
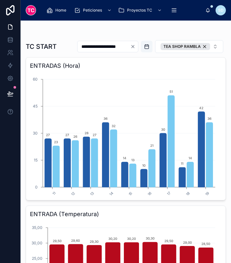
click at [130, 45] on input "**********" at bounding box center [104, 46] width 53 height 9
click at [135, 47] on icon "Clear" at bounding box center [132, 46] width 5 height 5
click at [143, 47] on button "Open calendar" at bounding box center [147, 47] width 12 height 12
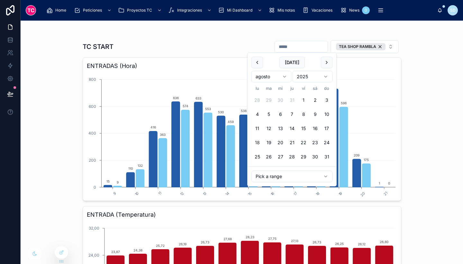
click at [258, 141] on button "18" at bounding box center [258, 143] width 12 height 12
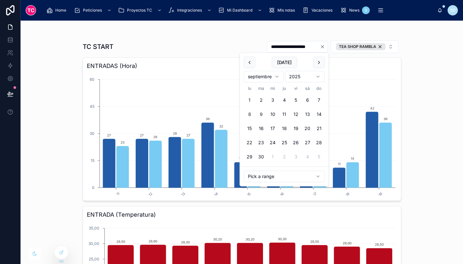
click at [248, 112] on button "8" at bounding box center [250, 114] width 12 height 12
type input "**********"
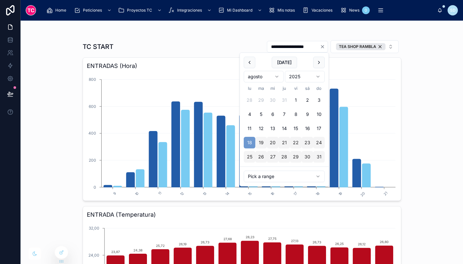
click at [419, 91] on div "**********" at bounding box center [242, 142] width 443 height 243
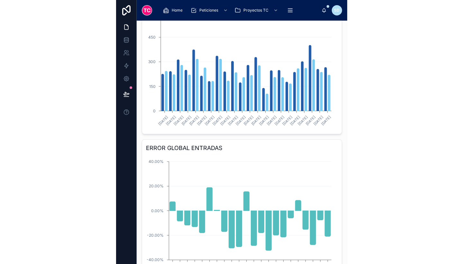
scroll to position [426, 0]
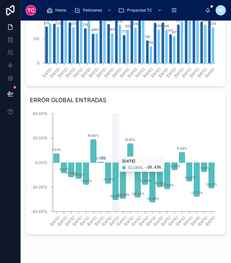
drag, startPoint x: 101, startPoint y: 150, endPoint x: 112, endPoint y: 153, distance: 11.3
click at [112, 153] on icon "[DATE] [DATE] [DATE] [DATE] [DATE] [DATE] [DATE] [DATE] [DATE] [DATE] [DATE] [D…" at bounding box center [123, 169] width 187 height 124
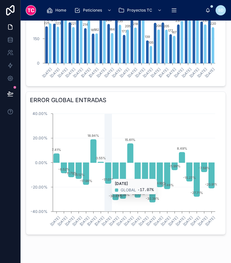
drag, startPoint x: 112, startPoint y: 153, endPoint x: 109, endPoint y: 176, distance: 22.7
click at [109, 176] on icon "chart" at bounding box center [108, 173] width 6 height 21
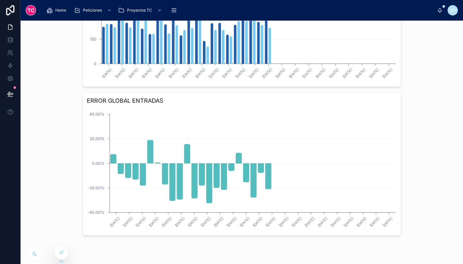
scroll to position [411, 0]
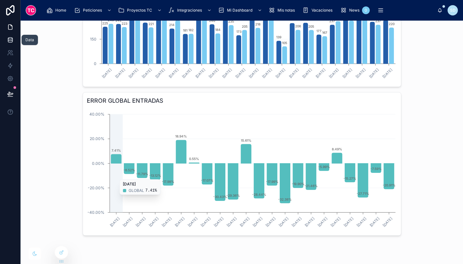
click at [10, 40] on icon at bounding box center [10, 40] width 6 height 6
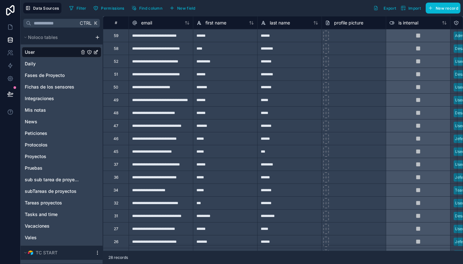
click at [96, 252] on icon "scrollable content" at bounding box center [97, 252] width 5 height 5
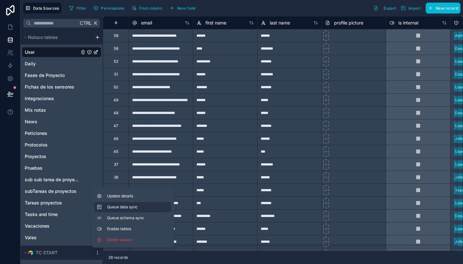
click at [124, 209] on button "Queue data sync" at bounding box center [132, 207] width 77 height 10
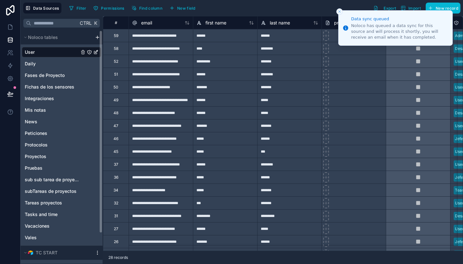
click at [98, 253] on icon "scrollable content" at bounding box center [97, 252] width 5 height 5
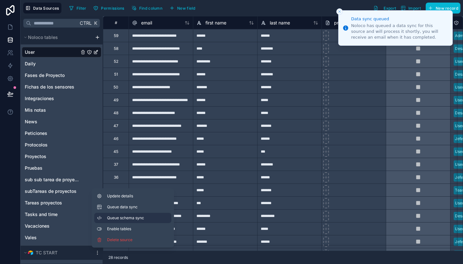
click at [119, 220] on span "Queue schema sync" at bounding box center [130, 217] width 46 height 5
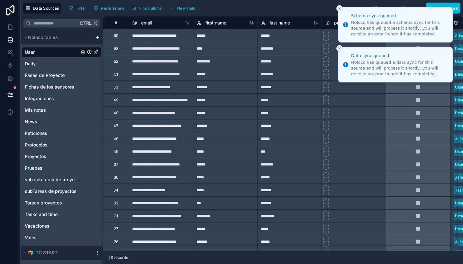
click at [342, 12] on li "Schema sync queued Noloco has queued a schema sync for this source and will pro…" at bounding box center [395, 24] width 115 height 35
click at [341, 10] on icon "Close toast" at bounding box center [340, 8] width 4 height 4
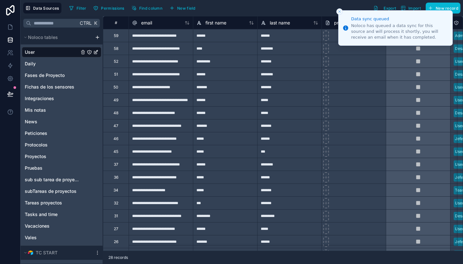
click at [341, 10] on icon "Close toast" at bounding box center [340, 12] width 4 height 4
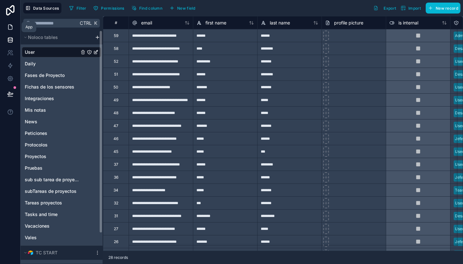
click at [10, 28] on icon at bounding box center [10, 27] width 6 height 6
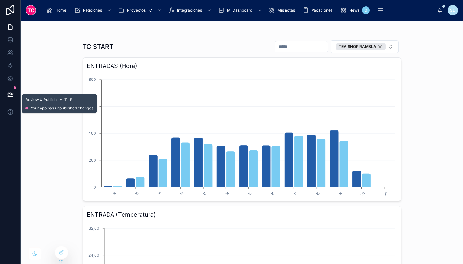
click at [10, 92] on icon at bounding box center [9, 93] width 5 height 3
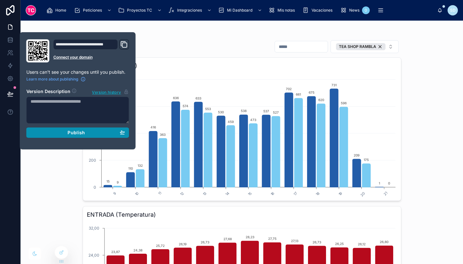
click at [75, 133] on span "Publish" at bounding box center [76, 133] width 17 height 6
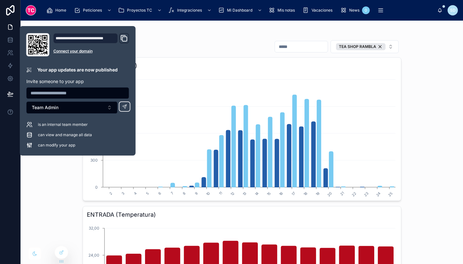
click at [414, 81] on div "TC START TEA SHOP RAMBLA ENTRADAS (Hora) 2 3 4 5 6 7 8 9 10 11 12 13 14 15 16 1…" at bounding box center [242, 142] width 443 height 243
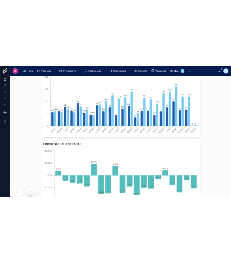
scroll to position [411, 0]
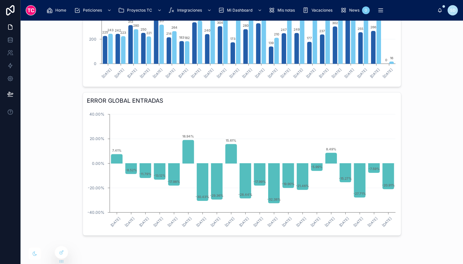
click at [120, 114] on icon "[DATE] [DATE] [DATE] [DATE] [DATE] [DATE] [DATE] [DATE] [DATE] [DATE] [DATE] [D…" at bounding box center [242, 170] width 310 height 124
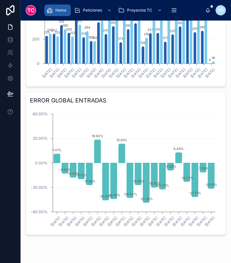
click at [61, 8] on span "Home" at bounding box center [60, 10] width 11 height 5
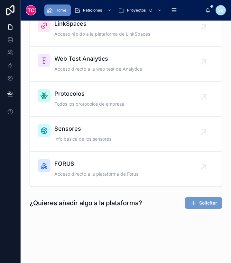
scroll to position [56, 0]
click at [4, 42] on link at bounding box center [10, 39] width 20 height 13
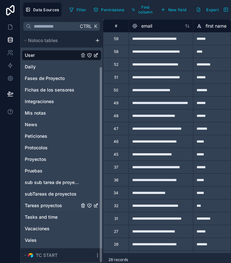
scroll to position [39, 0]
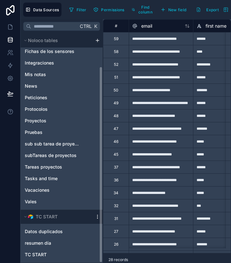
click at [99, 218] on div "Noloco tables User Daily Fases de Proyecto Fichas de los sensores Integraciones…" at bounding box center [62, 148] width 82 height 230
click at [97, 216] on icon "scrollable content" at bounding box center [97, 217] width 5 height 5
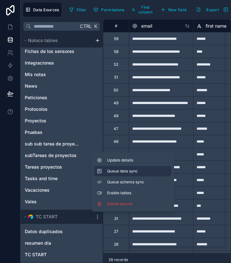
click at [138, 170] on span "Queue data sync" at bounding box center [130, 171] width 46 height 5
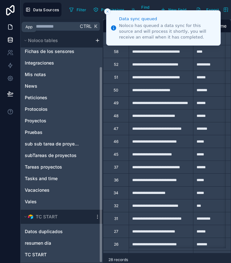
click at [5, 27] on link at bounding box center [10, 27] width 20 height 13
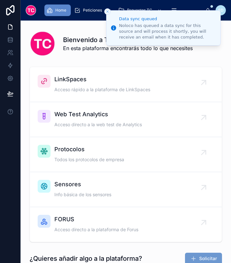
click at [107, 12] on line "Close toast" at bounding box center [107, 12] width 2 height 2
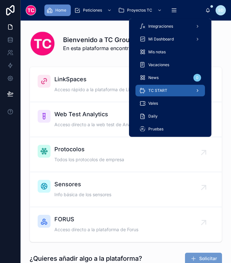
click at [158, 93] on span "TC START" at bounding box center [157, 90] width 19 height 5
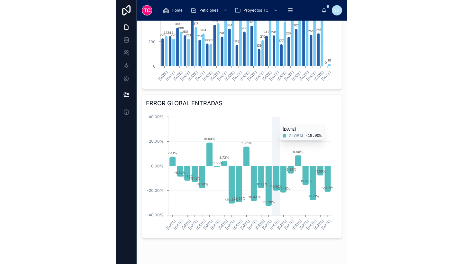
scroll to position [409, 0]
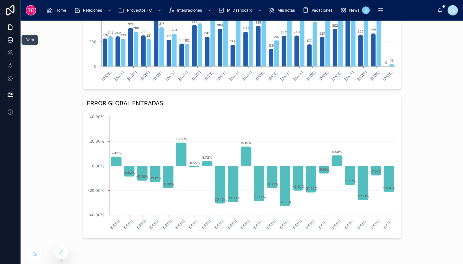
click at [14, 35] on link at bounding box center [10, 39] width 20 height 13
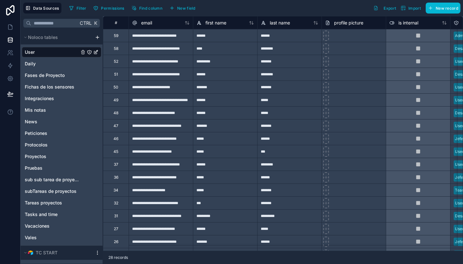
click at [98, 253] on icon "scrollable content" at bounding box center [97, 252] width 5 height 5
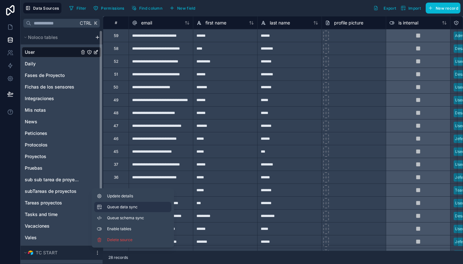
click at [134, 204] on button "Queue data sync" at bounding box center [132, 207] width 77 height 10
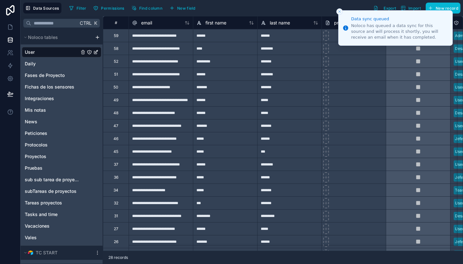
click at [127, 217] on div "31" at bounding box center [116, 215] width 26 height 13
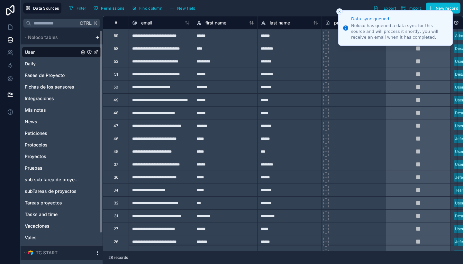
click at [98, 253] on icon "scrollable content" at bounding box center [97, 252] width 5 height 5
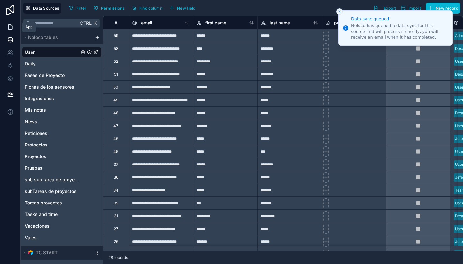
click at [13, 26] on icon at bounding box center [10, 27] width 6 height 6
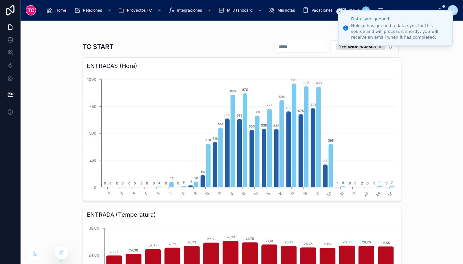
click at [338, 11] on icon "Close toast" at bounding box center [340, 12] width 4 height 4
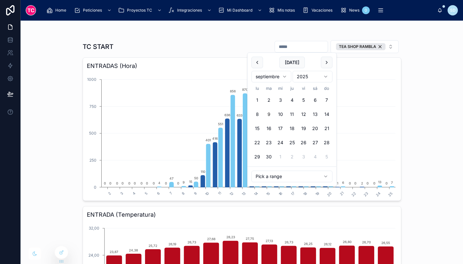
click at [315, 43] on input "text" at bounding box center [301, 46] width 53 height 9
click at [256, 64] on button at bounding box center [258, 63] width 12 height 12
click at [257, 141] on button "18" at bounding box center [258, 143] width 12 height 12
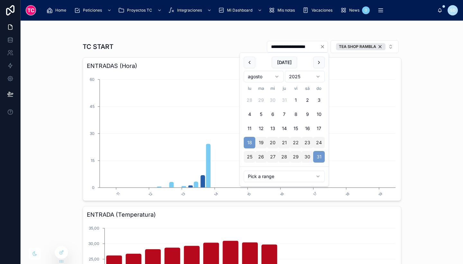
type input "**********"
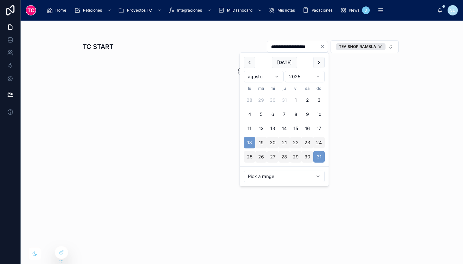
click at [398, 157] on div "**********" at bounding box center [242, 142] width 443 height 243
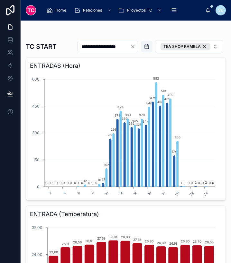
click at [130, 44] on input "**********" at bounding box center [104, 46] width 53 height 9
click at [135, 45] on icon "Clear" at bounding box center [132, 46] width 5 height 5
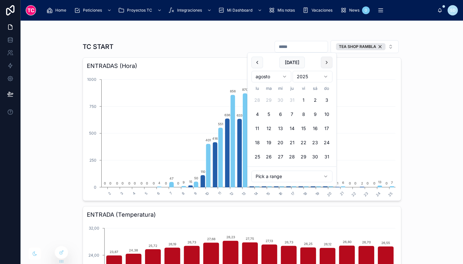
click at [324, 64] on button at bounding box center [327, 63] width 12 height 12
click at [260, 96] on button "1" at bounding box center [258, 100] width 12 height 12
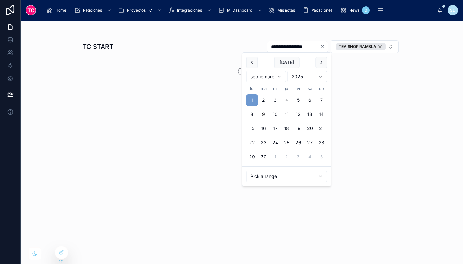
click at [250, 114] on button "8" at bounding box center [252, 114] width 12 height 12
type input "**********"
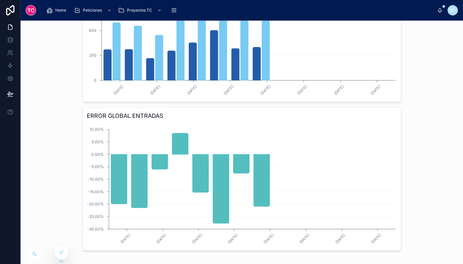
scroll to position [382, 0]
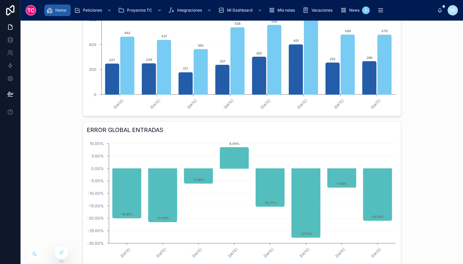
click at [62, 6] on div "Home" at bounding box center [57, 10] width 23 height 10
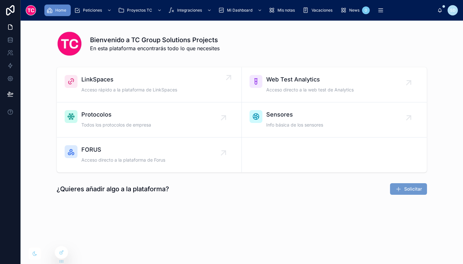
click at [102, 80] on span "LinkSpaces" at bounding box center [129, 79] width 96 height 9
